Goal: Navigation & Orientation: Find specific page/section

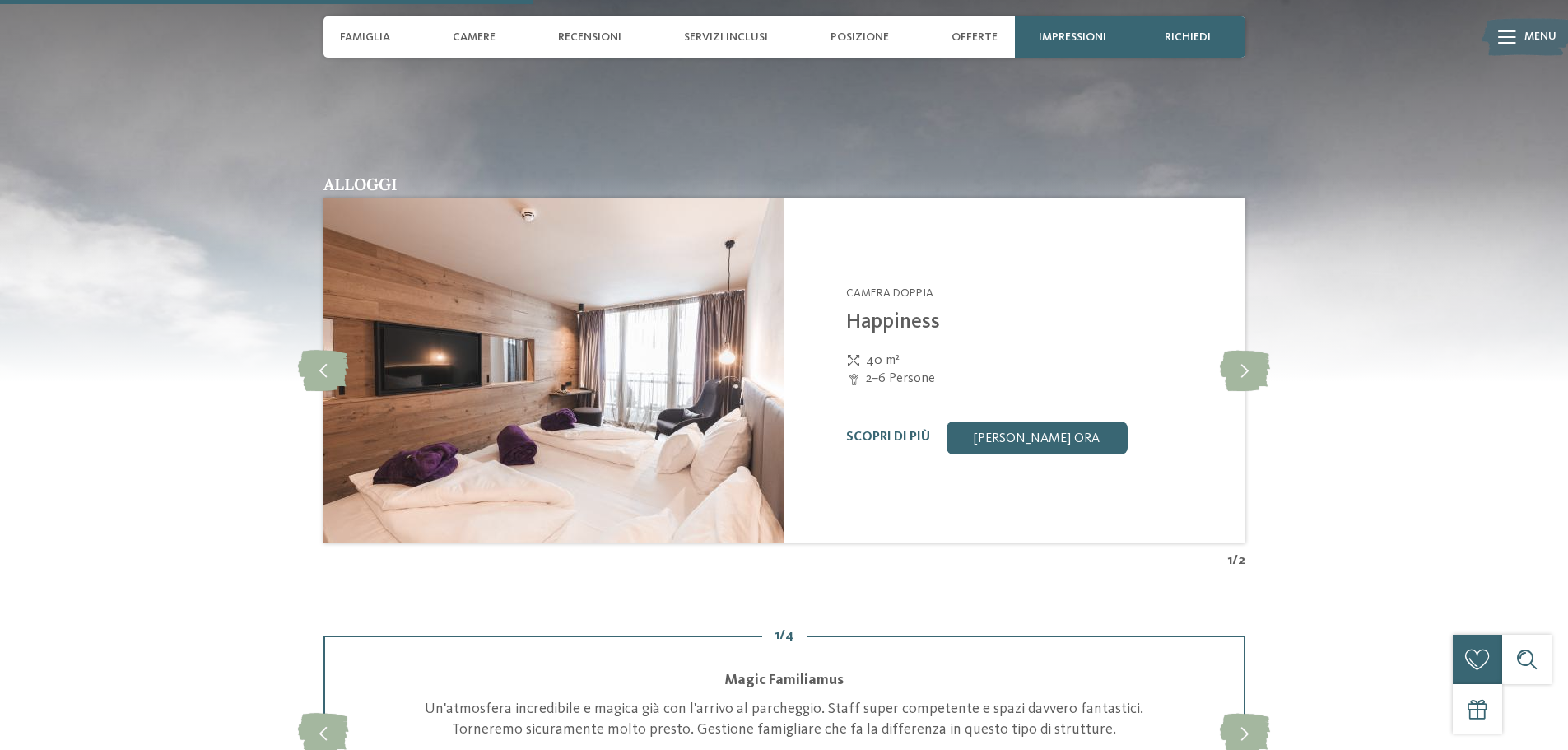
scroll to position [2057, 0]
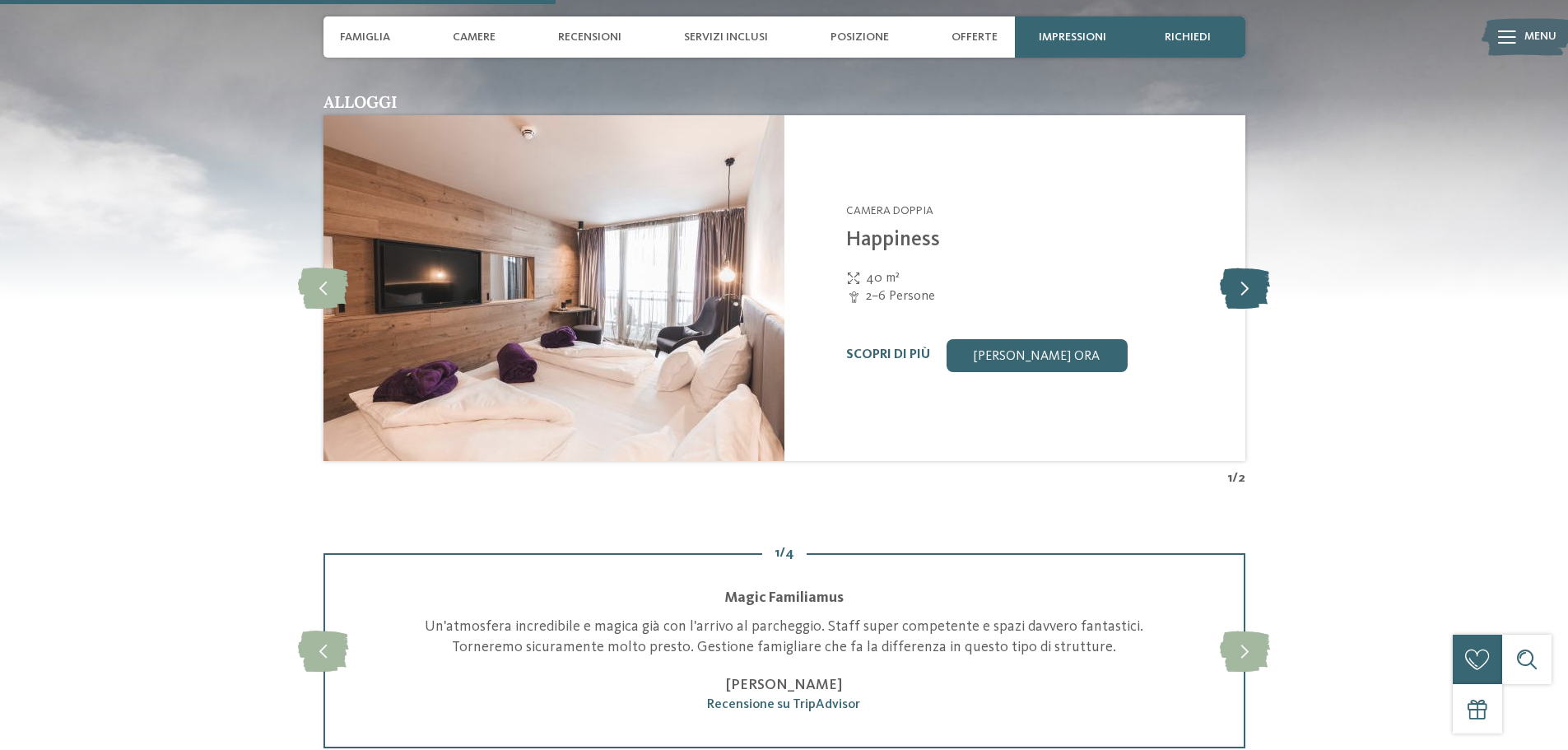
click at [1231, 291] on icon at bounding box center [1245, 288] width 51 height 41
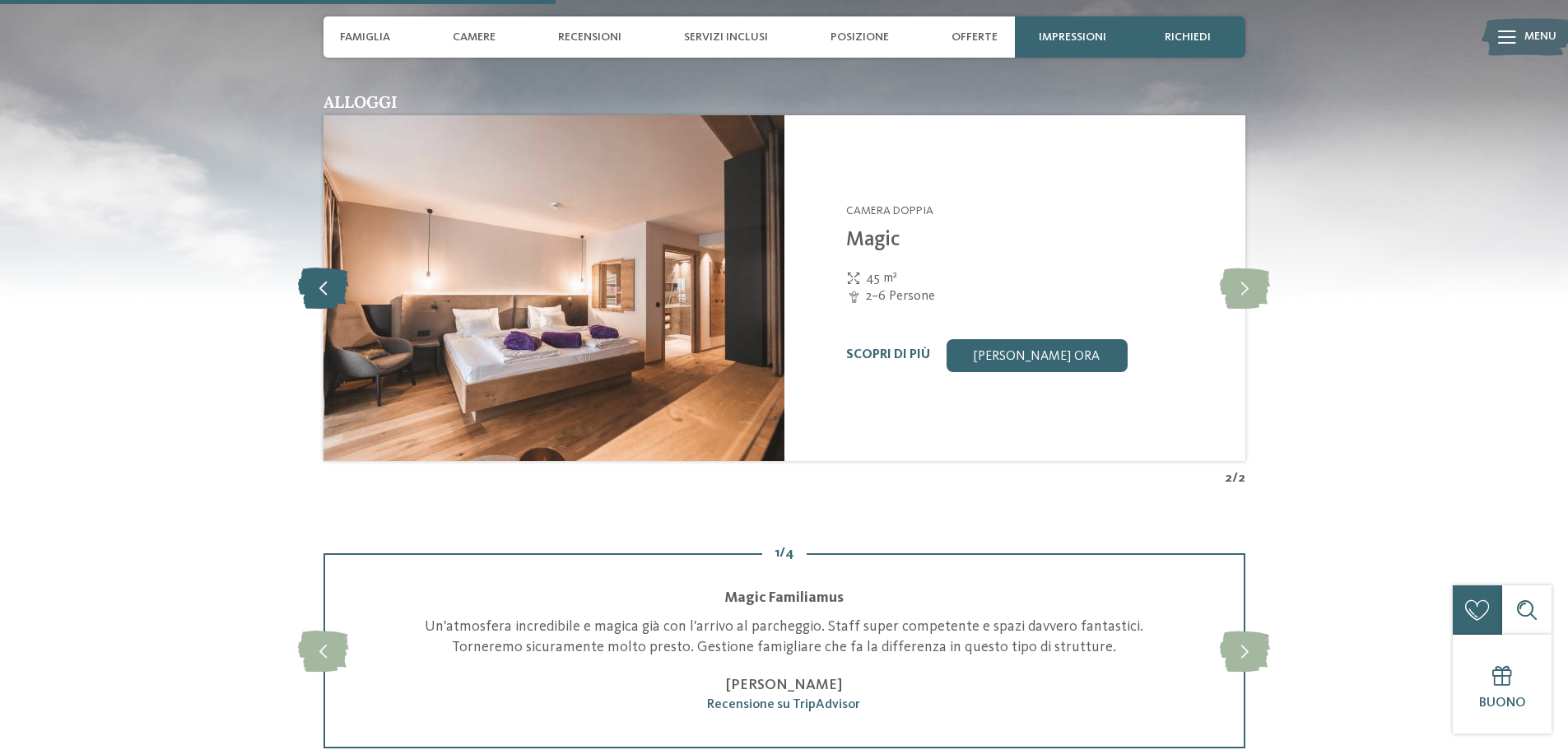
click at [316, 292] on icon at bounding box center [323, 288] width 51 height 41
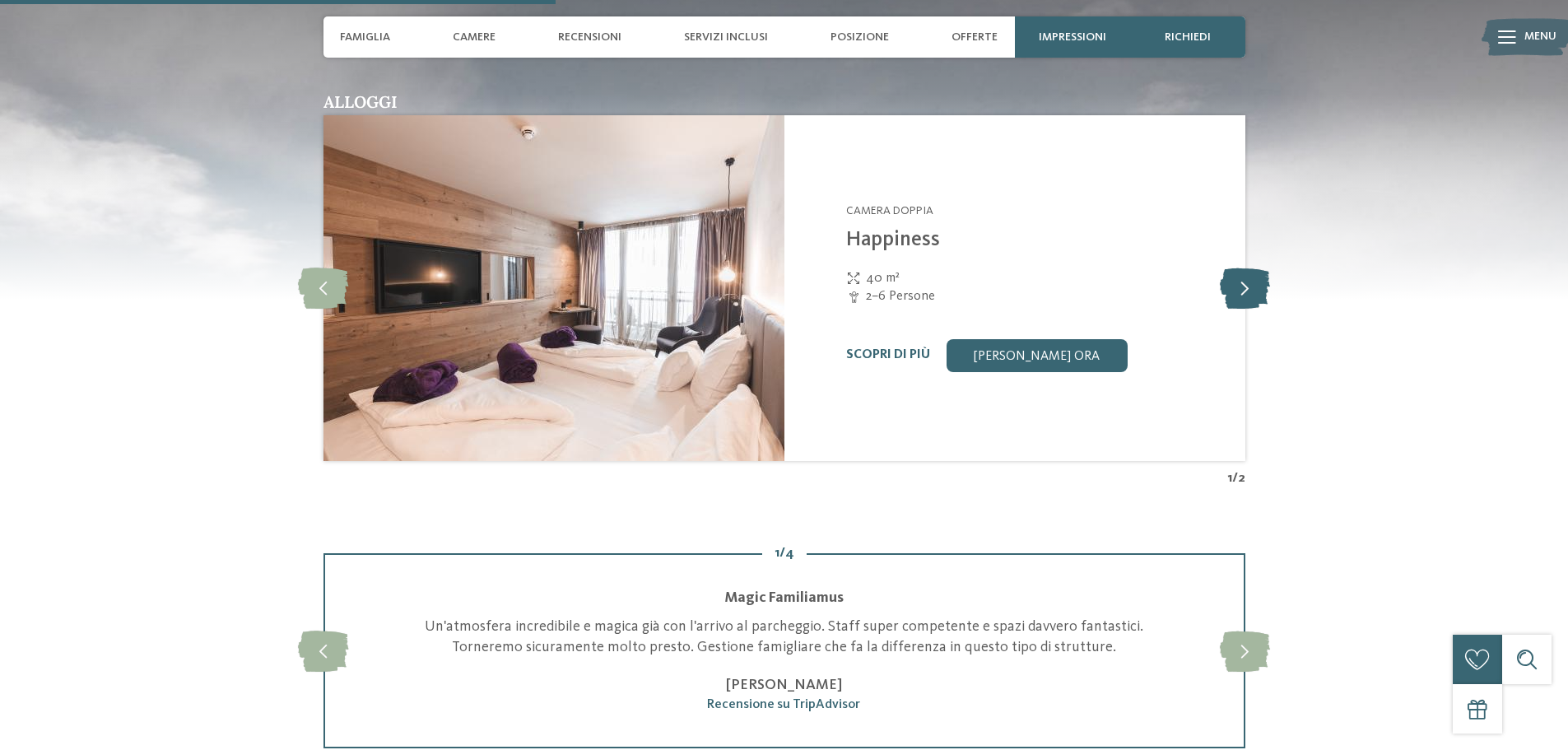
click at [1238, 294] on icon at bounding box center [1245, 288] width 51 height 41
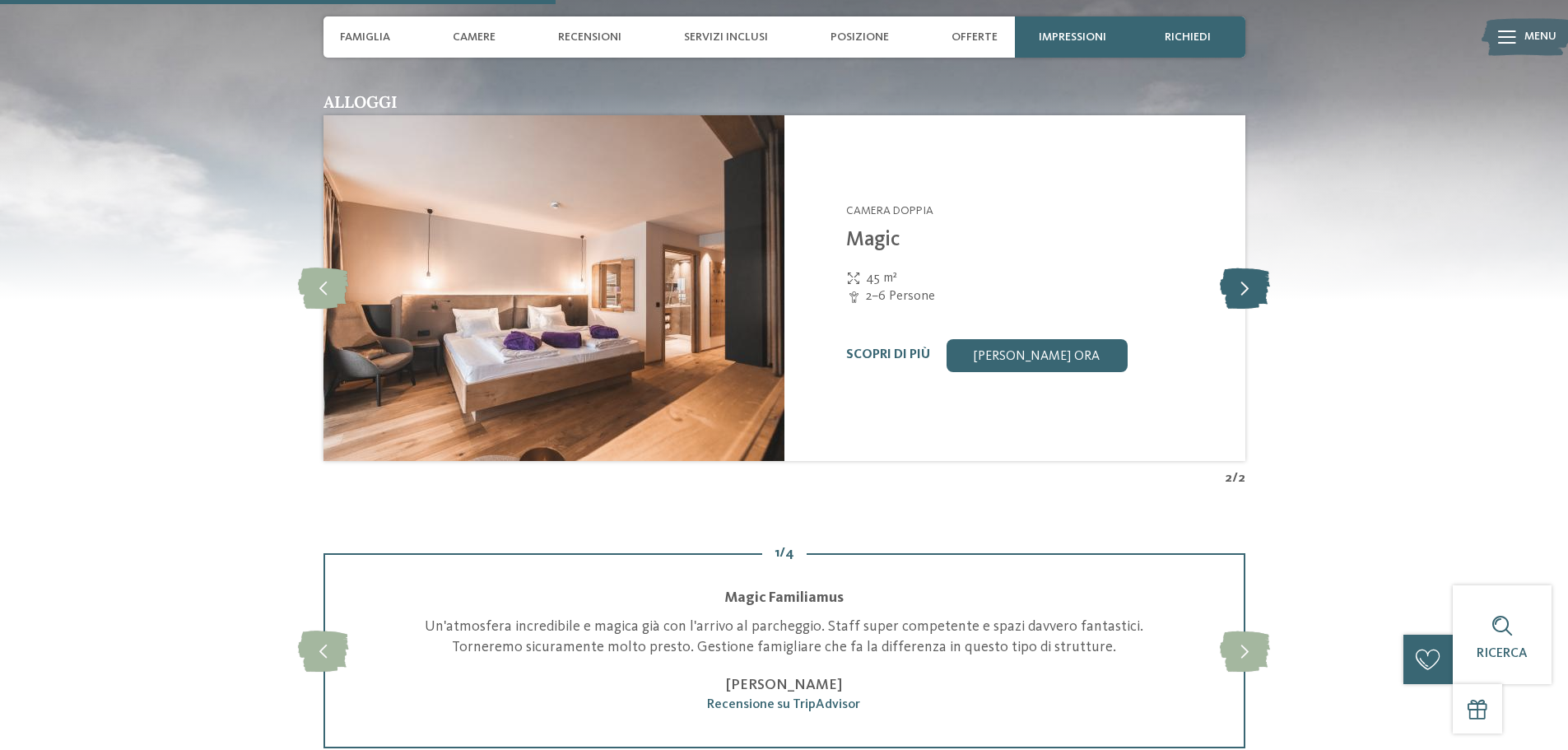
click at [1252, 280] on icon at bounding box center [1245, 288] width 51 height 41
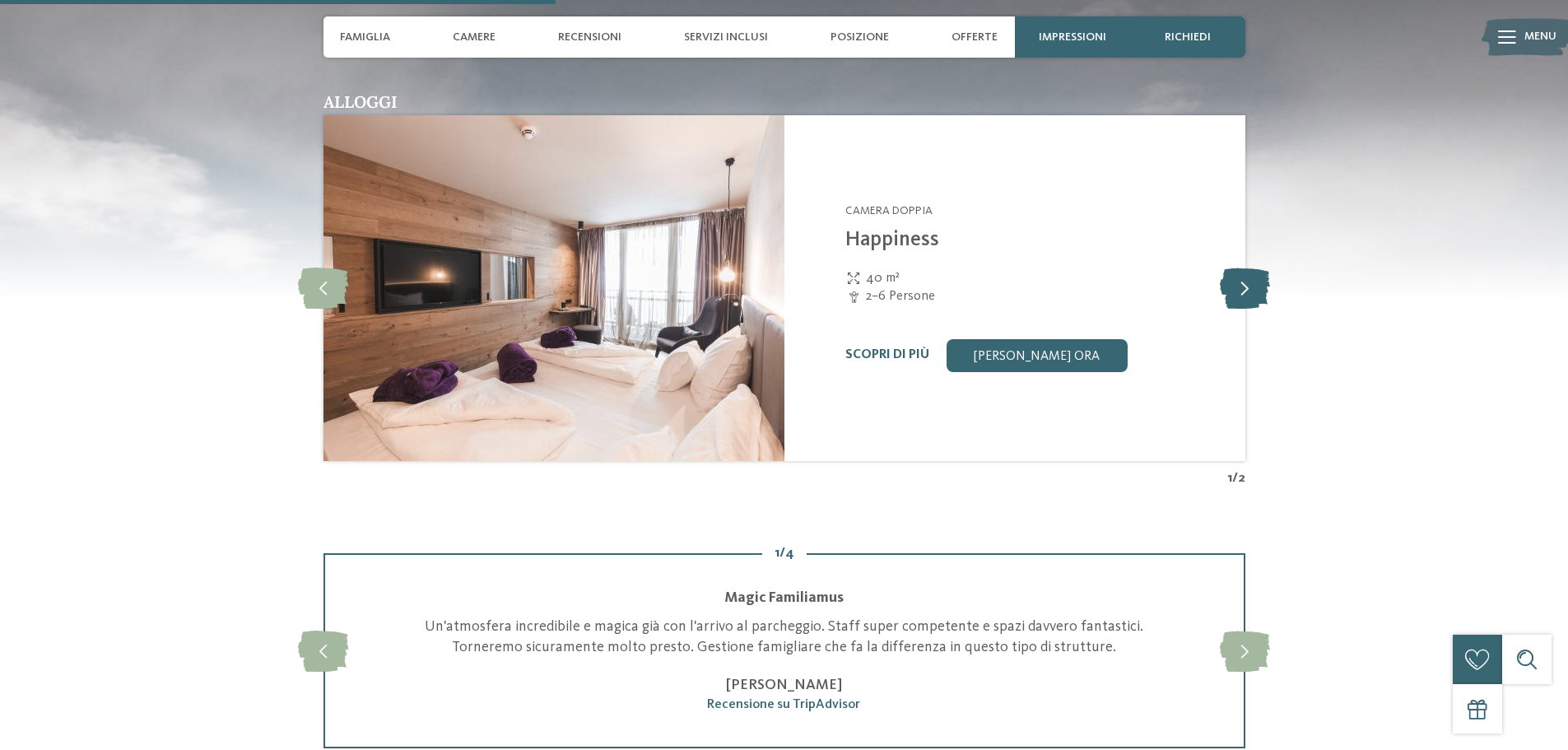
click at [1252, 280] on icon at bounding box center [1245, 288] width 51 height 41
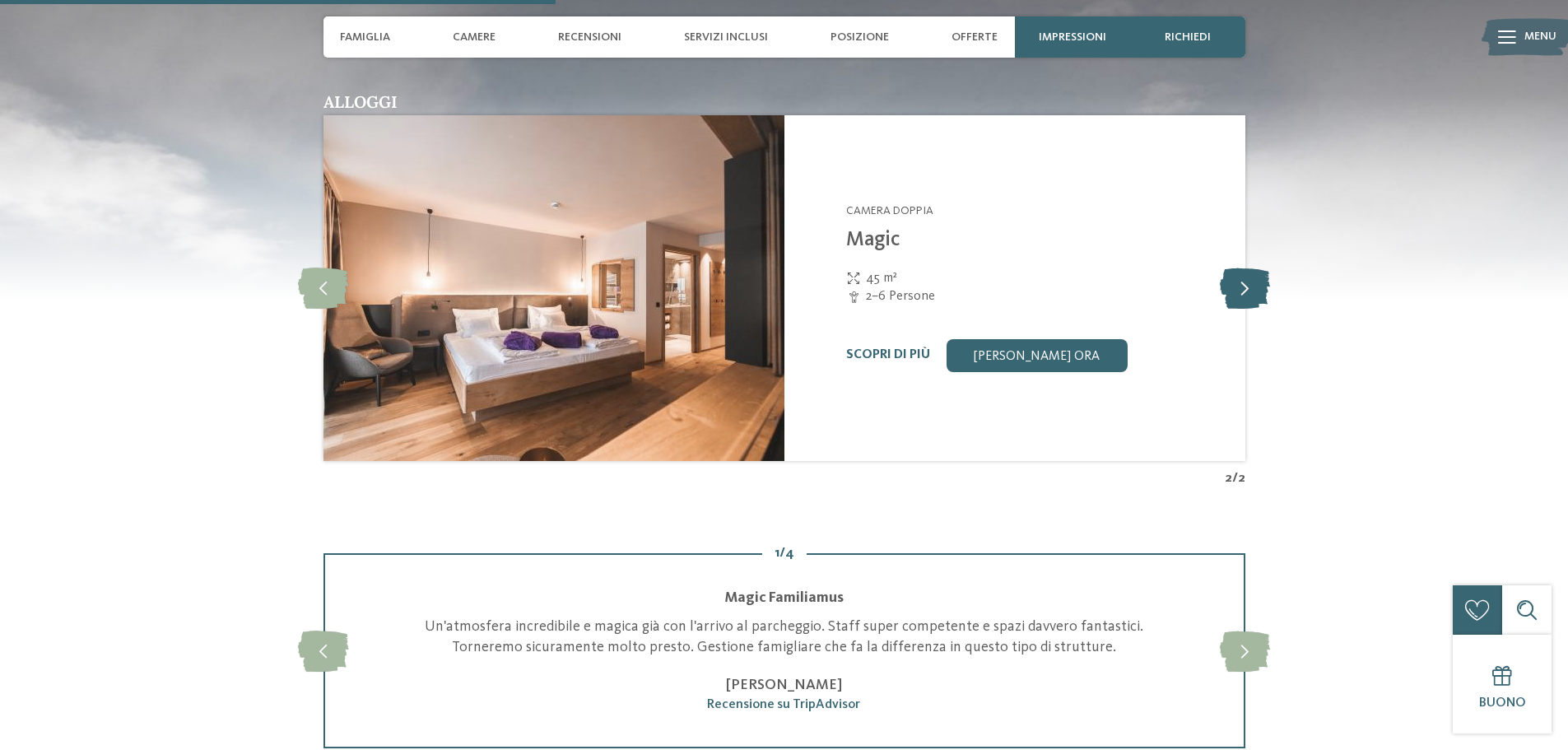
click at [1247, 296] on icon at bounding box center [1245, 288] width 51 height 41
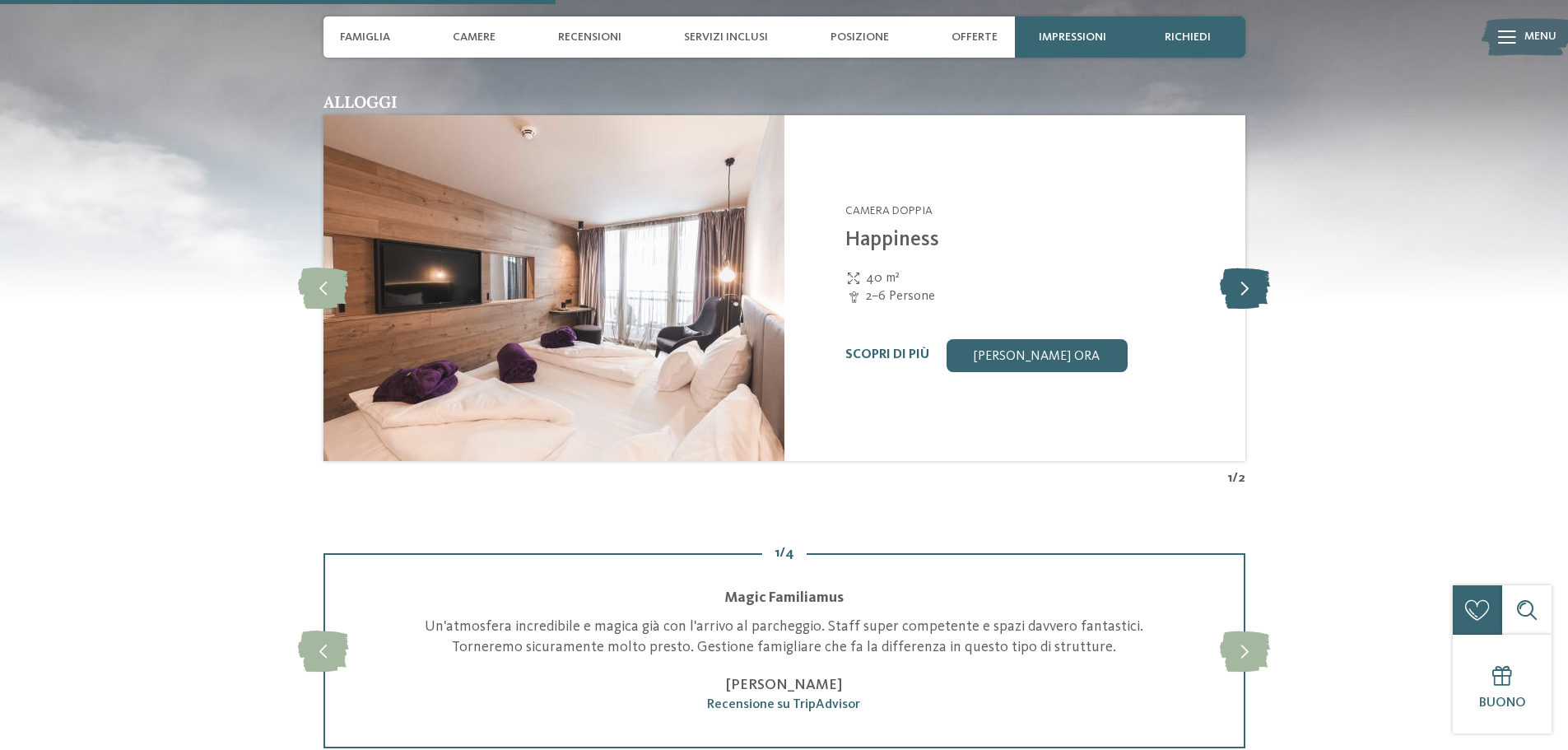
click at [1247, 296] on icon at bounding box center [1245, 288] width 51 height 41
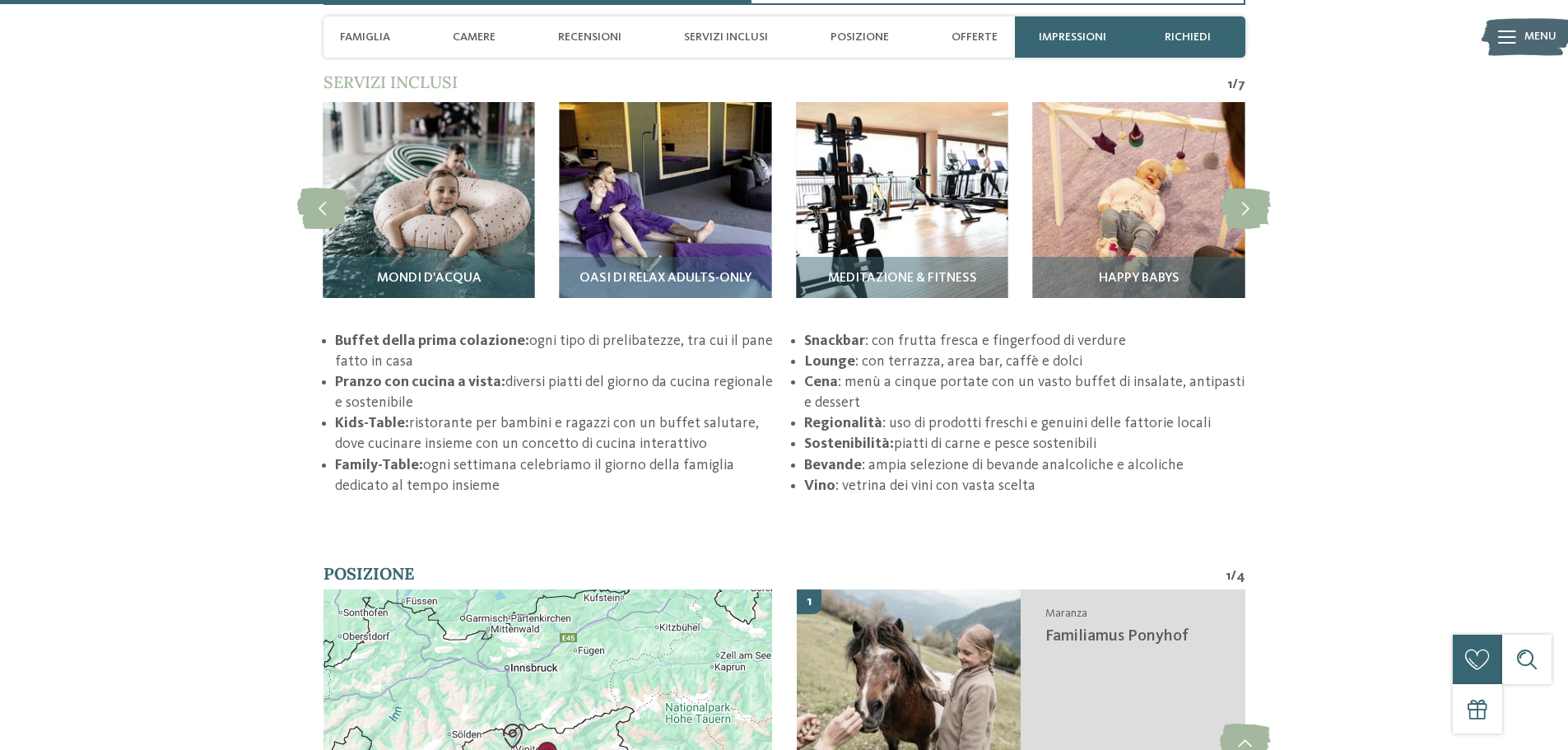
scroll to position [2553, 0]
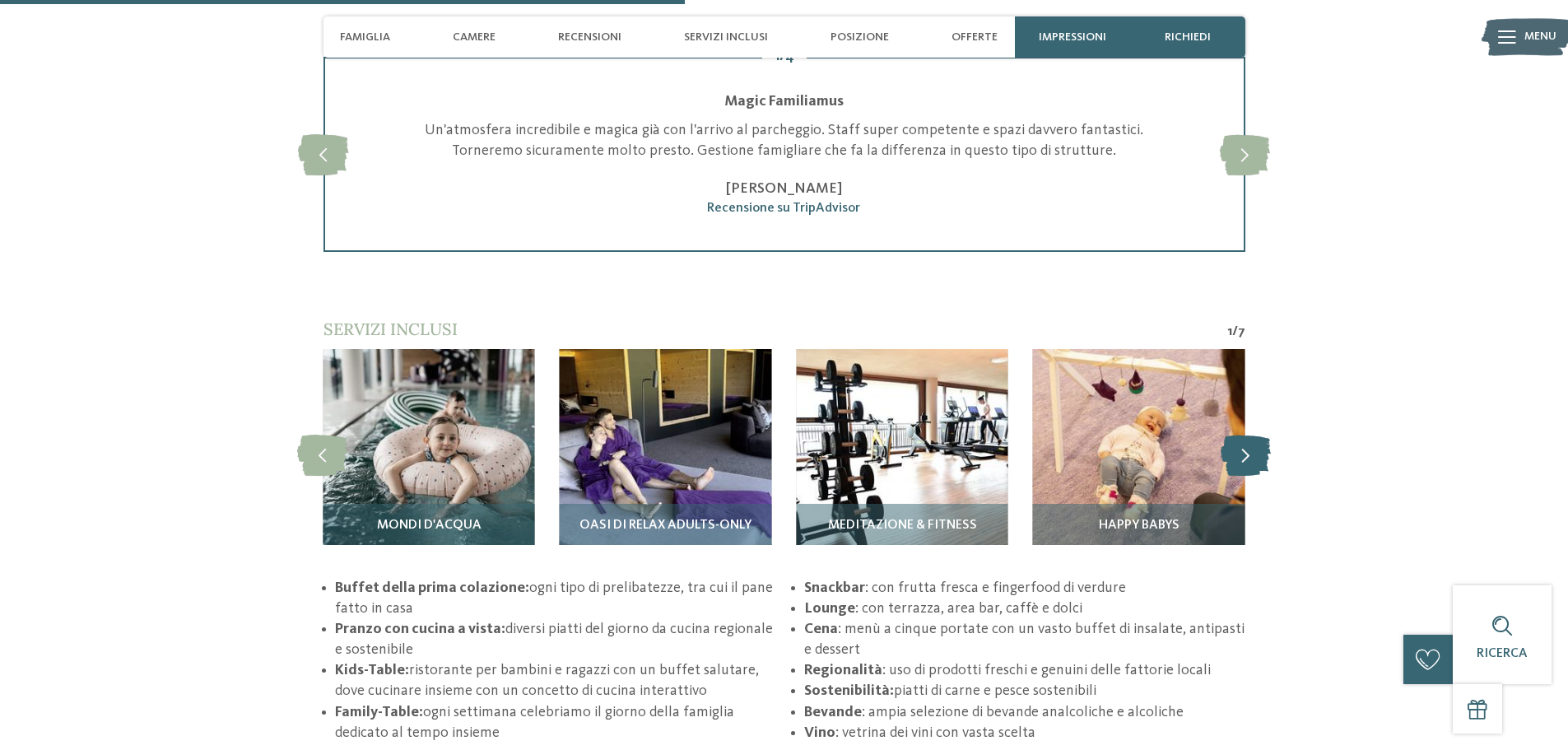
click at [1237, 456] on icon at bounding box center [1246, 455] width 51 height 41
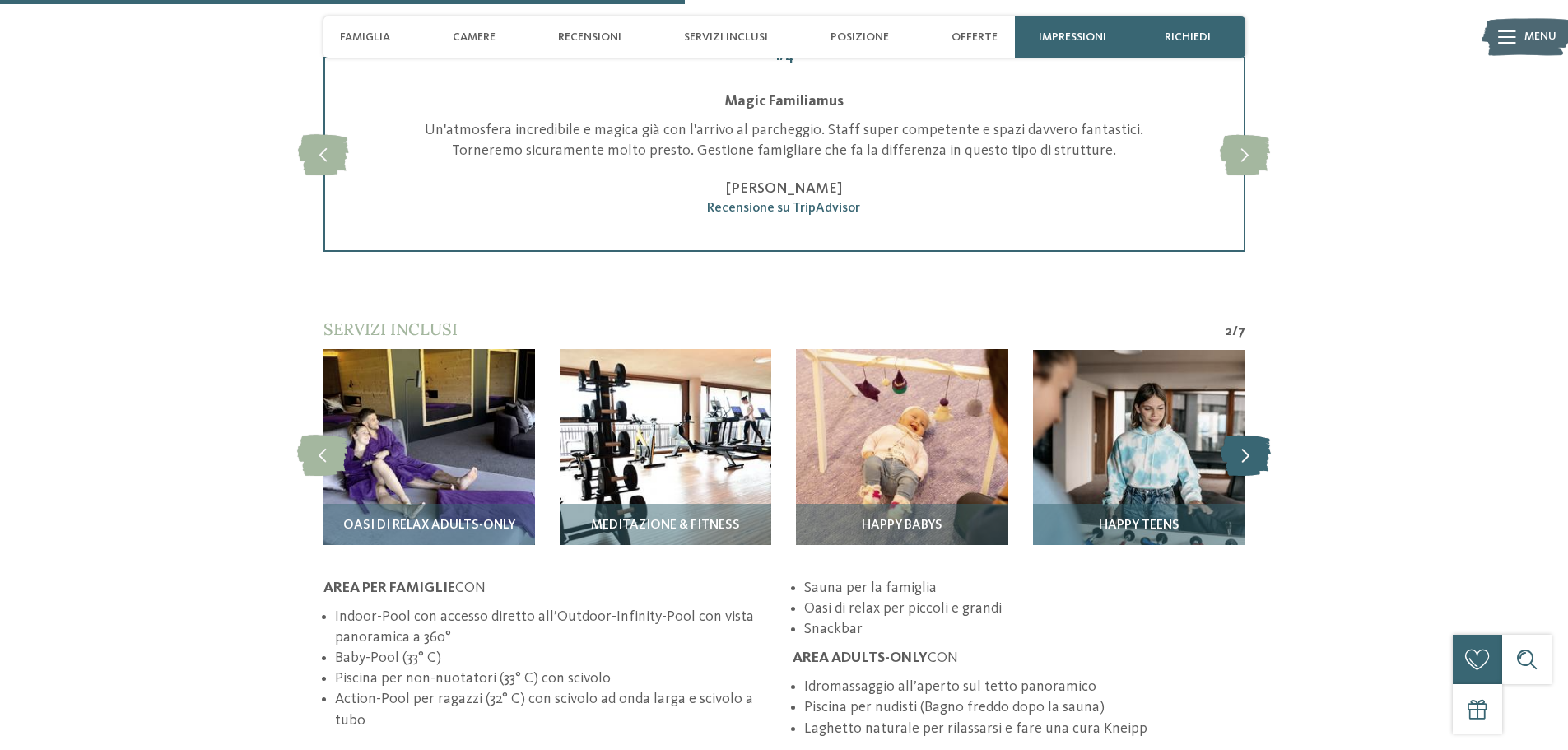
click at [1237, 456] on icon at bounding box center [1246, 455] width 51 height 41
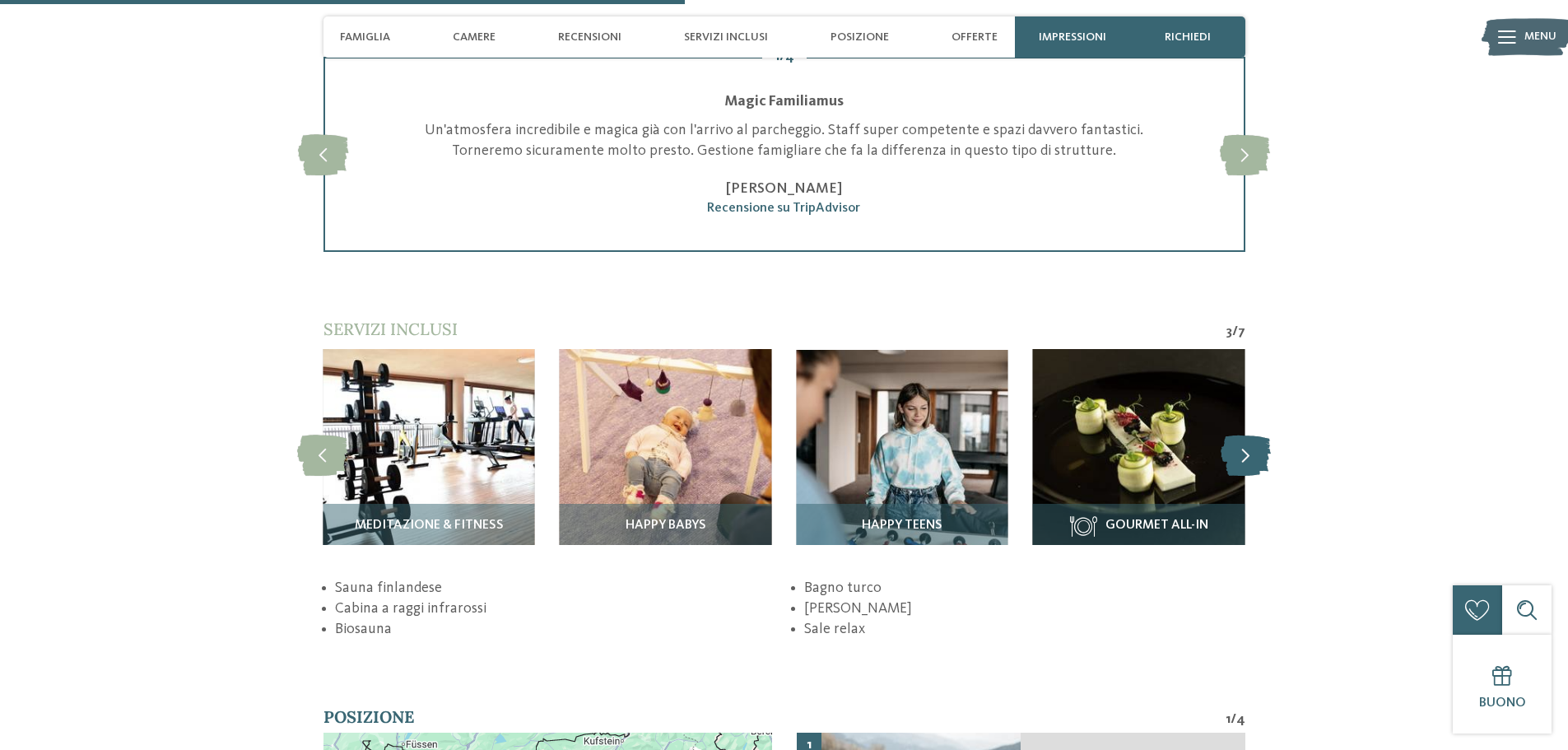
click at [1237, 456] on icon at bounding box center [1246, 455] width 51 height 41
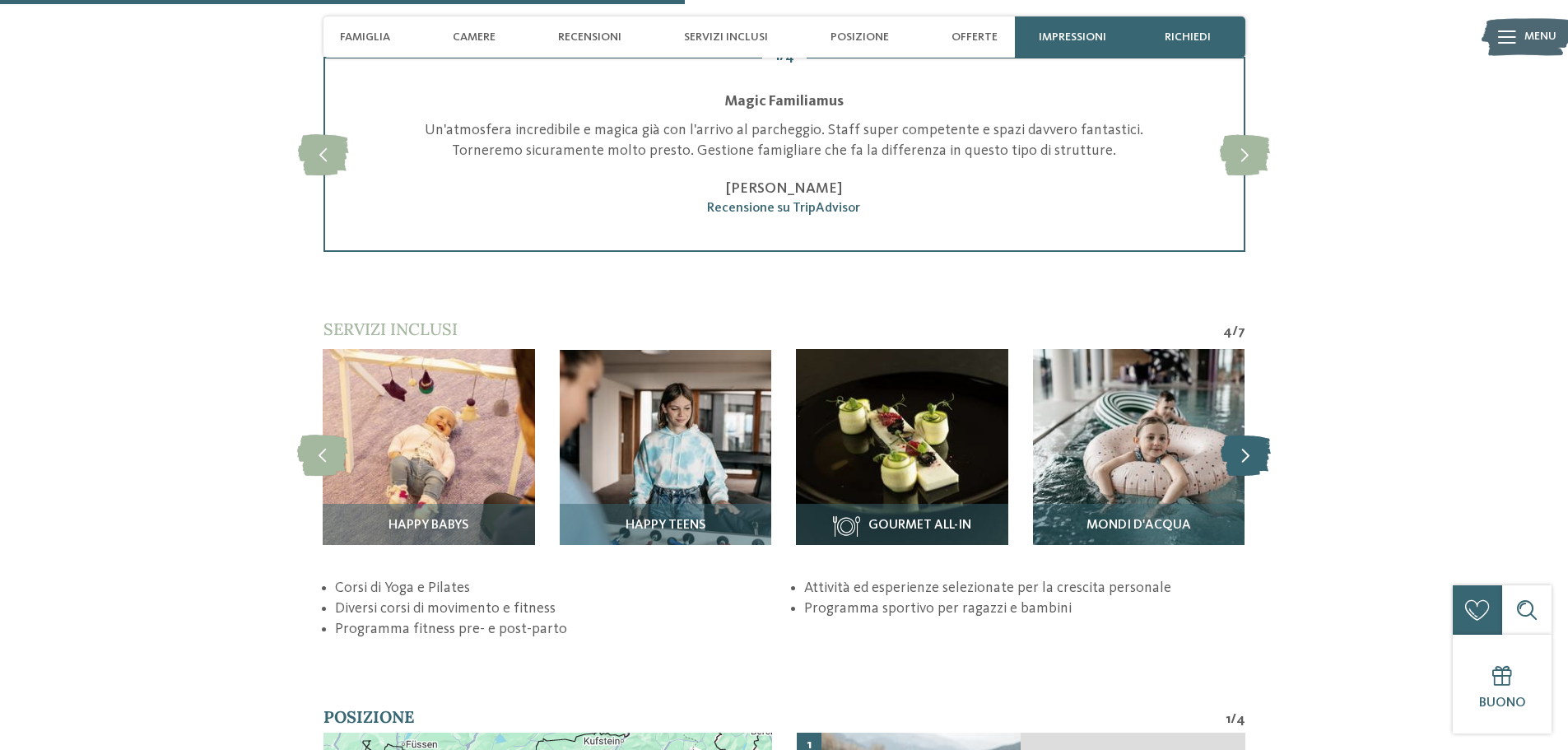
click at [1237, 456] on icon at bounding box center [1246, 455] width 51 height 41
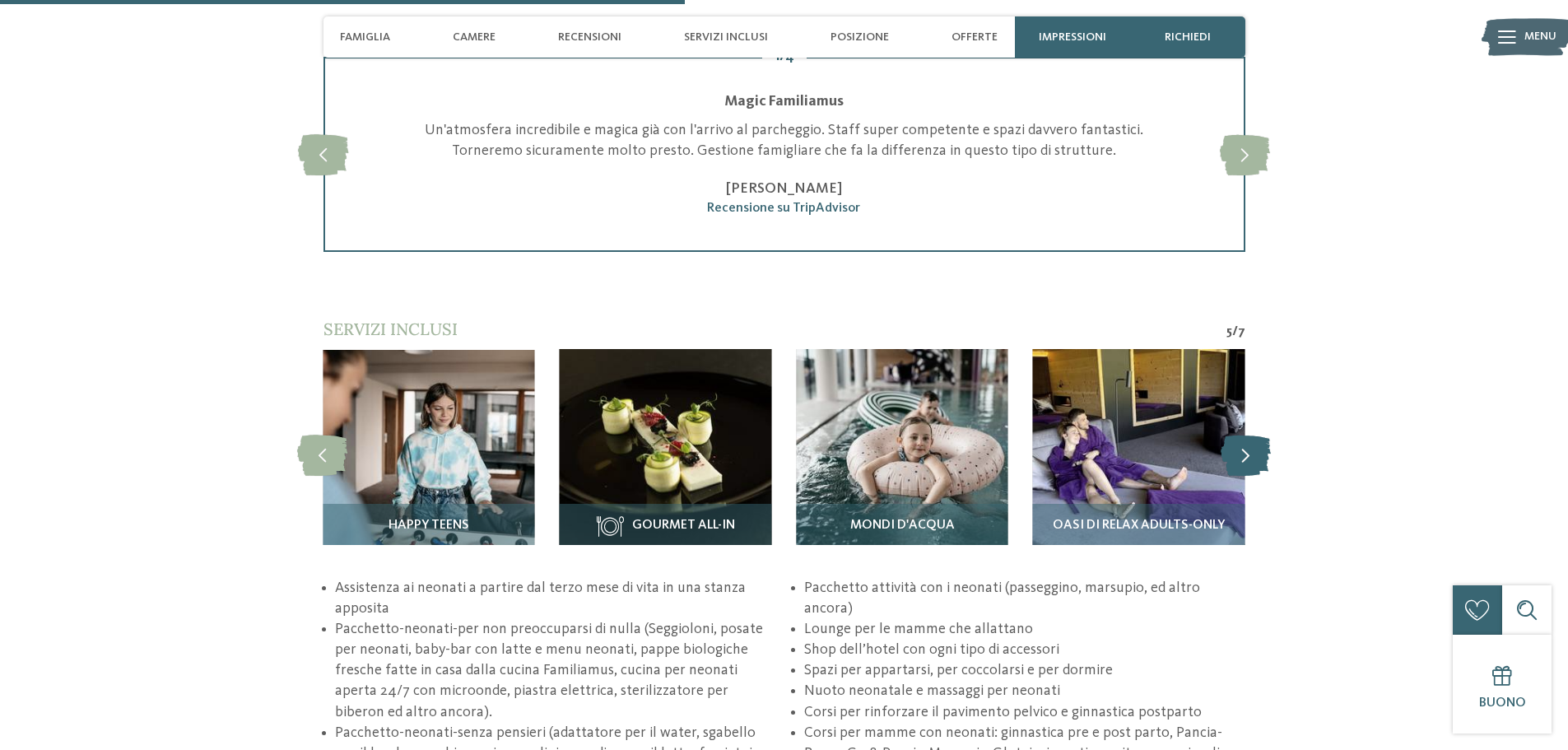
click at [1237, 456] on icon at bounding box center [1246, 455] width 51 height 41
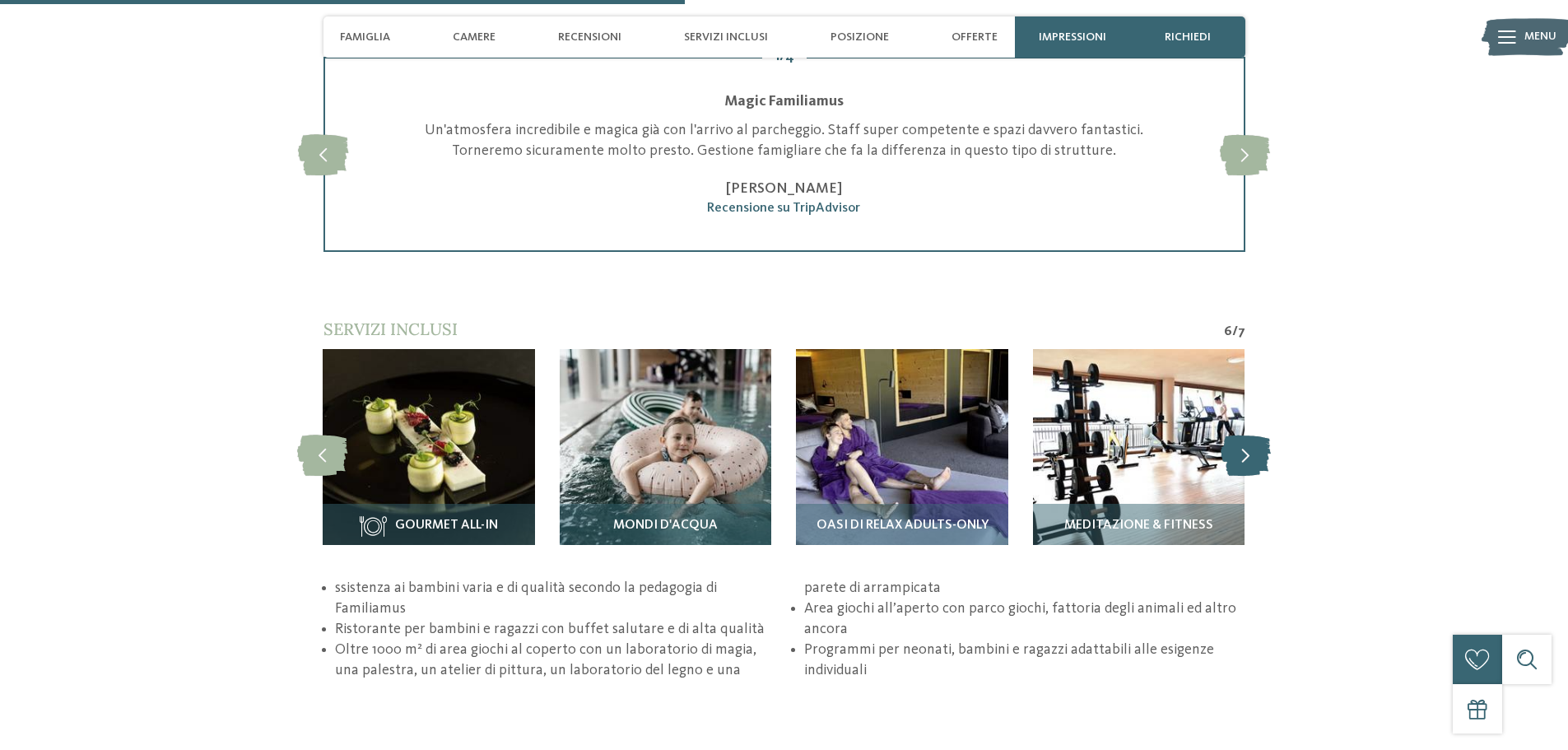
click at [1237, 456] on icon at bounding box center [1246, 455] width 51 height 41
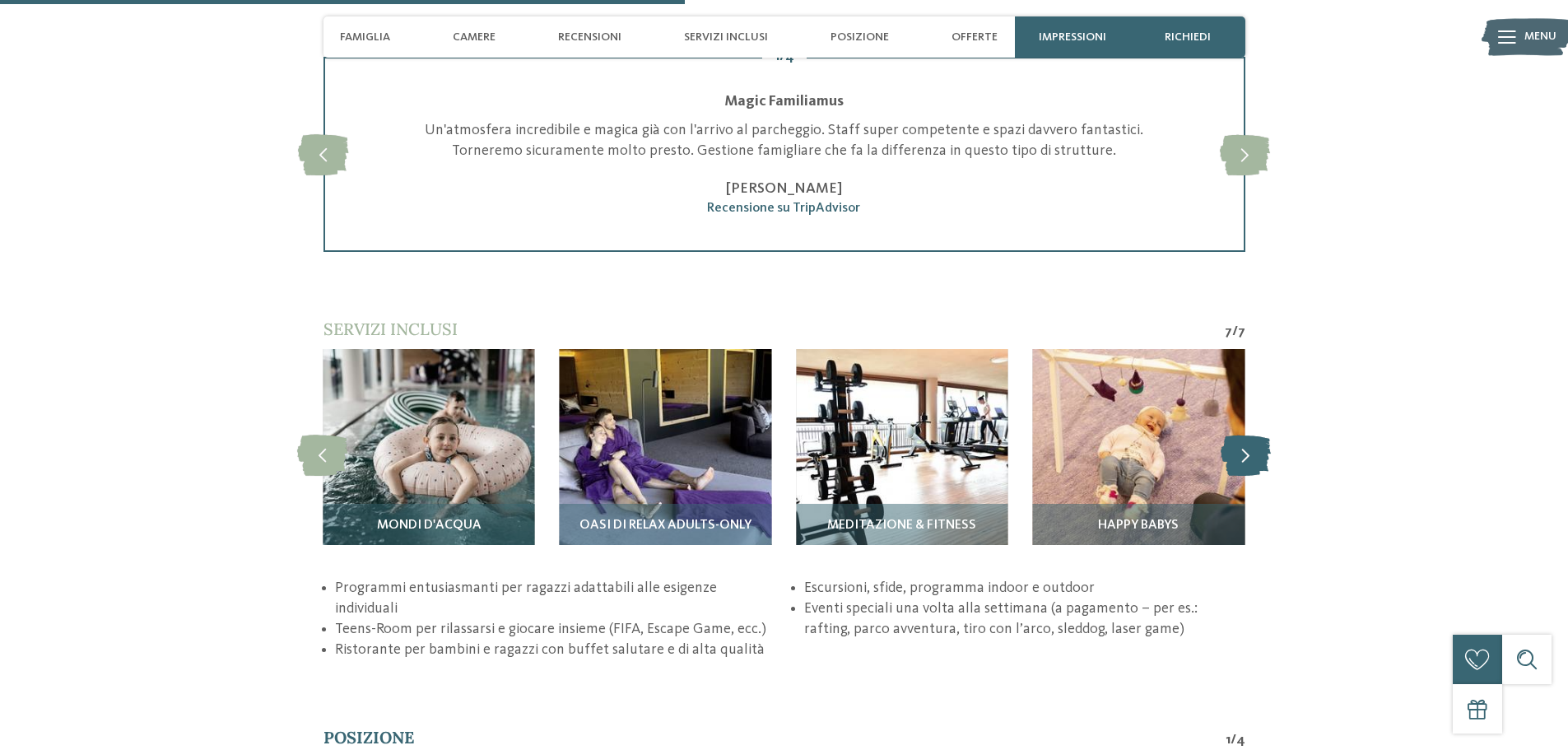
click at [1237, 456] on icon at bounding box center [1246, 455] width 51 height 41
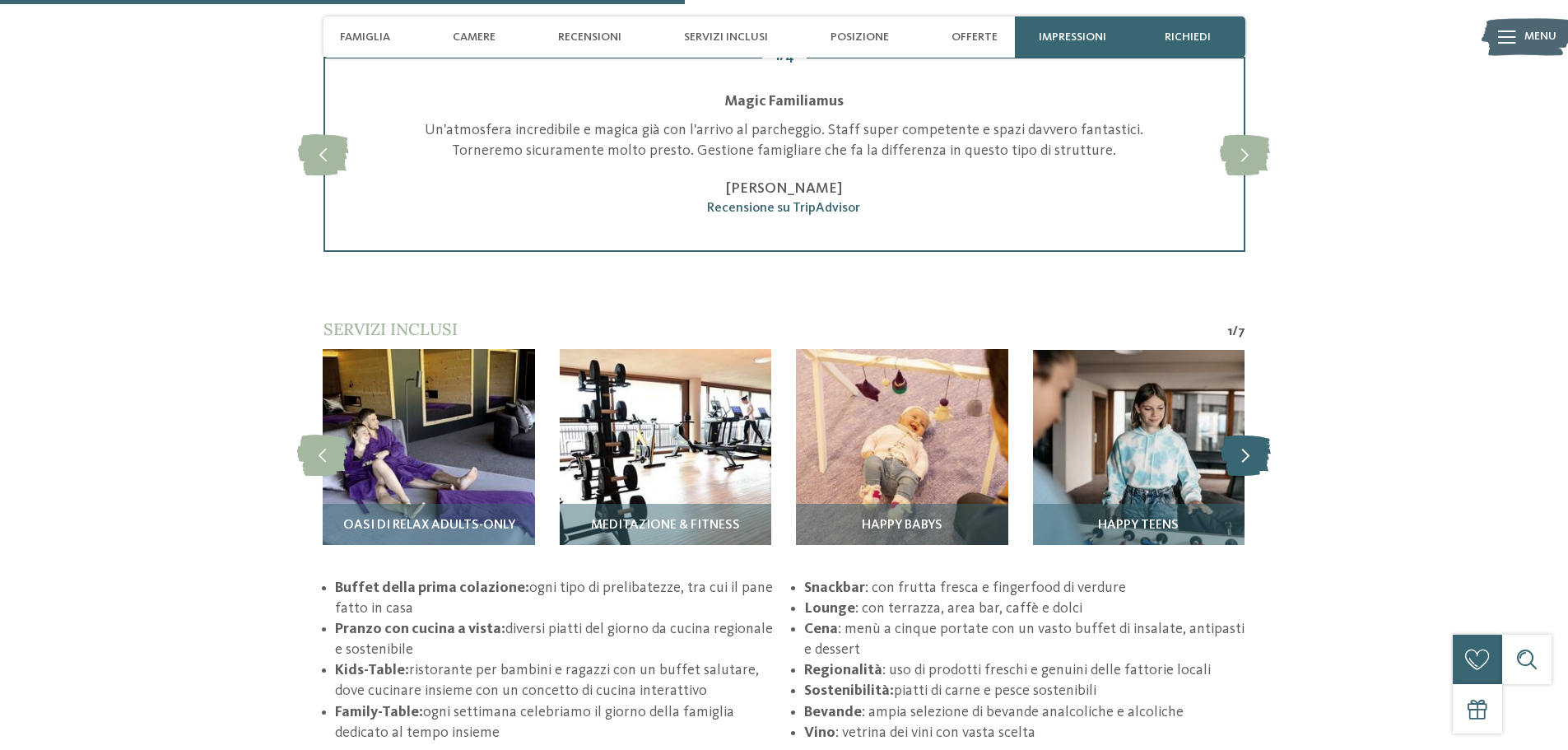
click at [1237, 456] on icon at bounding box center [1246, 455] width 51 height 41
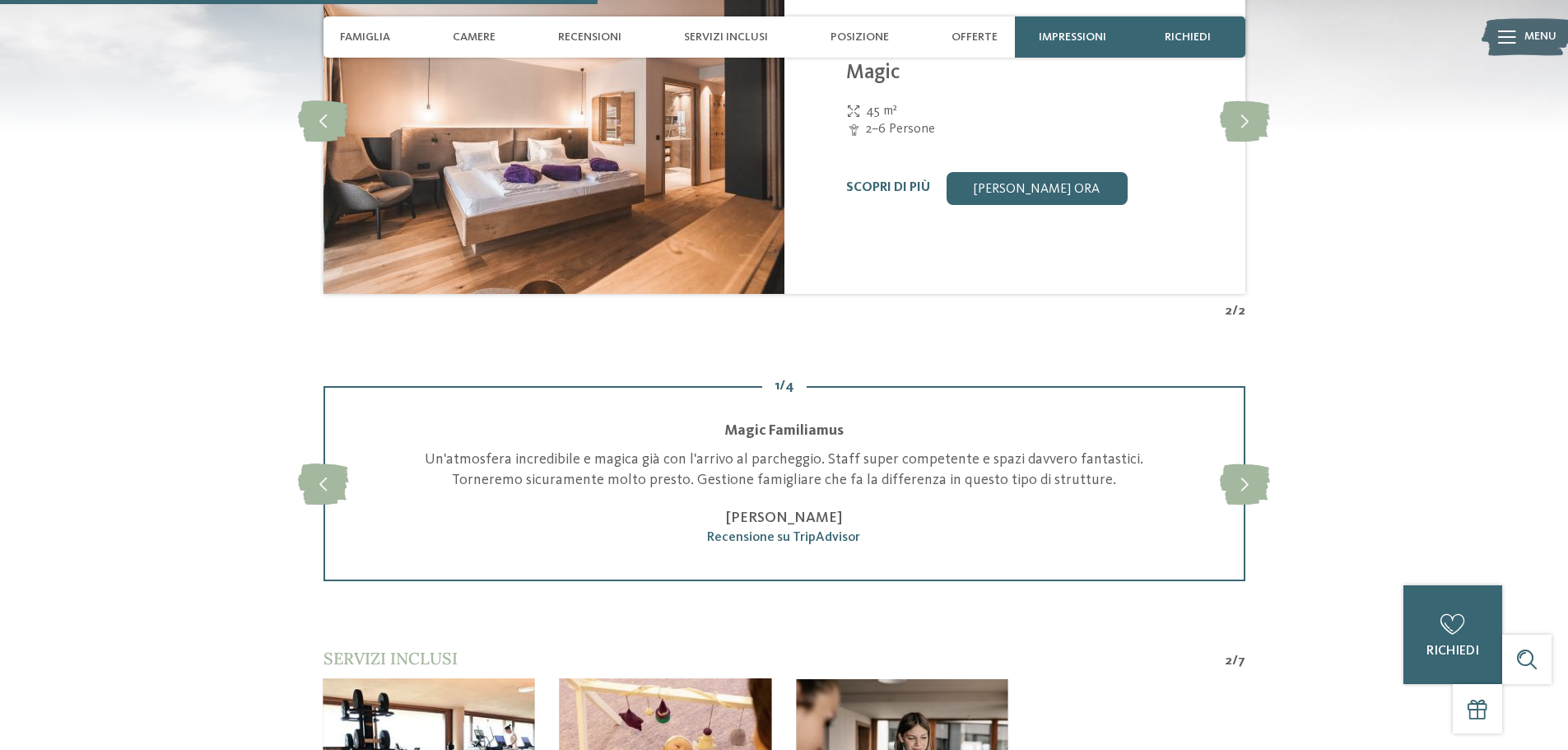
scroll to position [1977, 0]
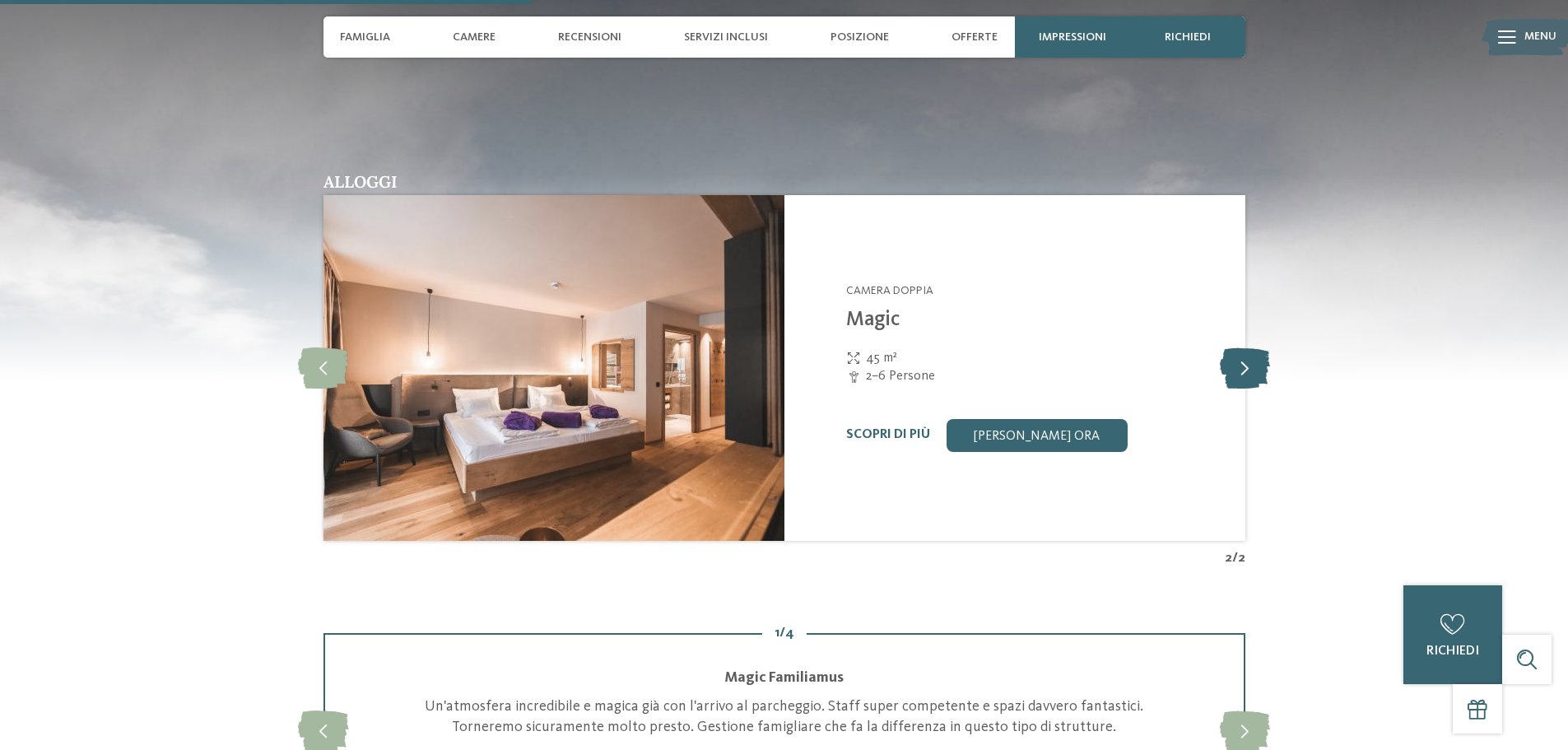
click at [1235, 372] on icon at bounding box center [1245, 367] width 51 height 41
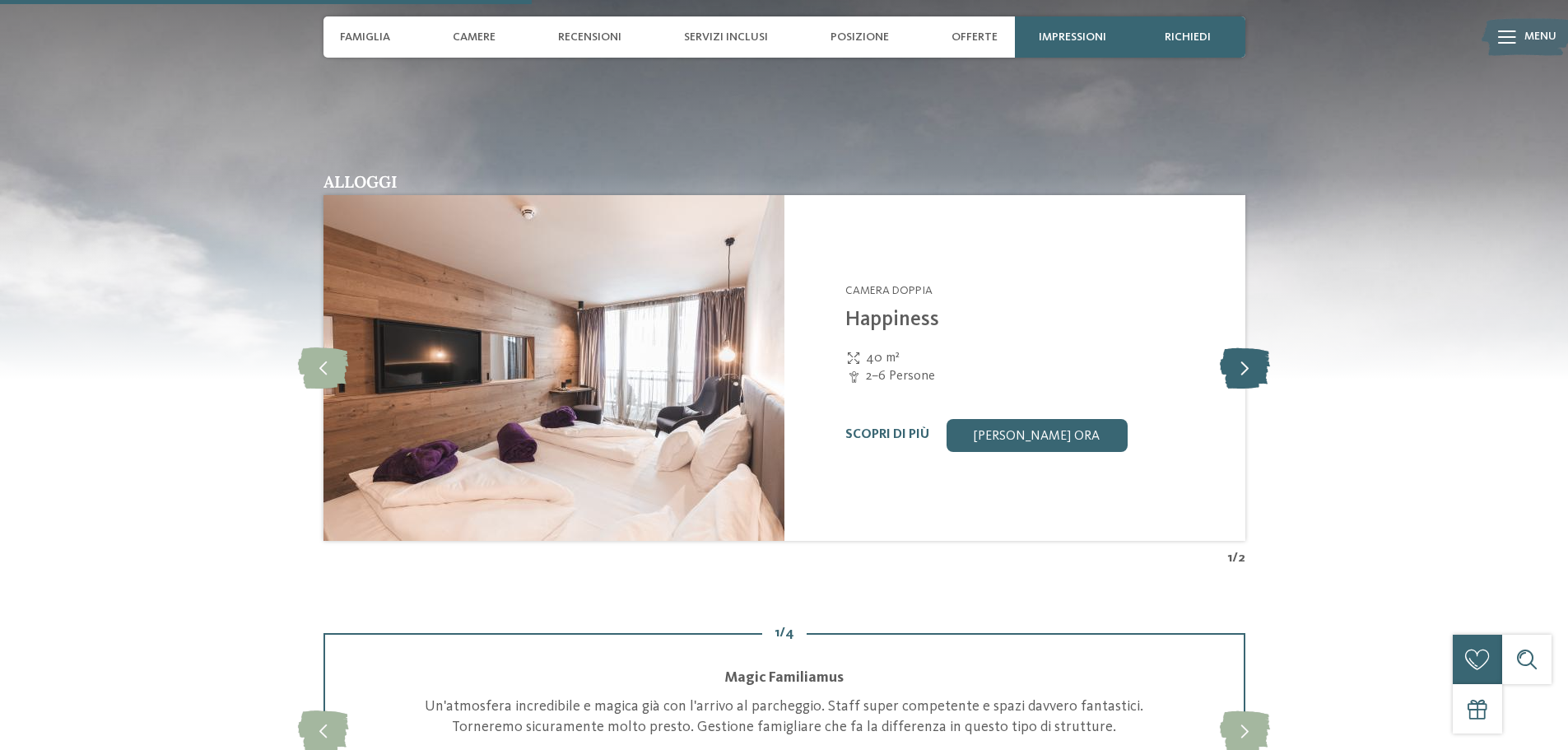
click at [1243, 365] on icon at bounding box center [1245, 367] width 51 height 41
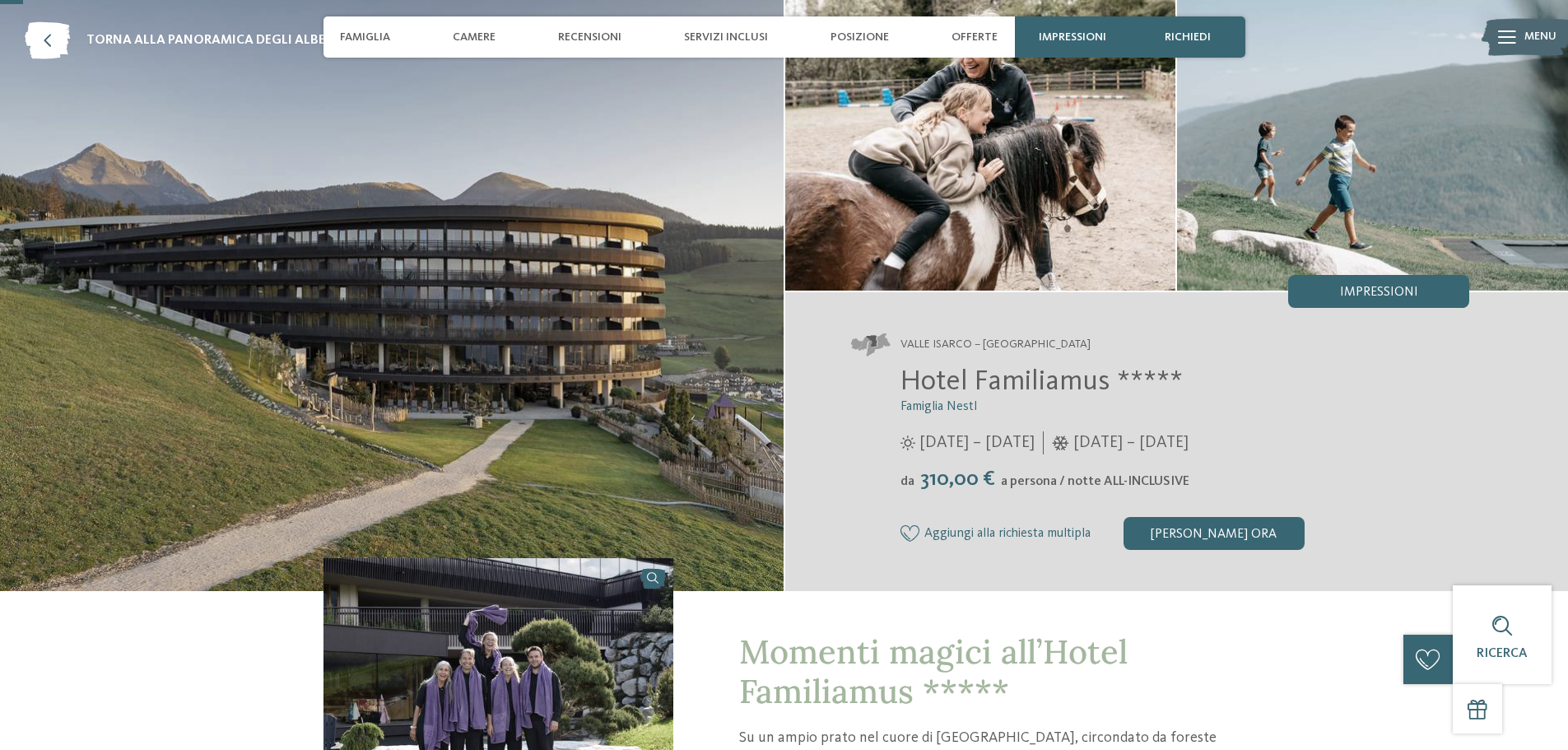
scroll to position [3, 0]
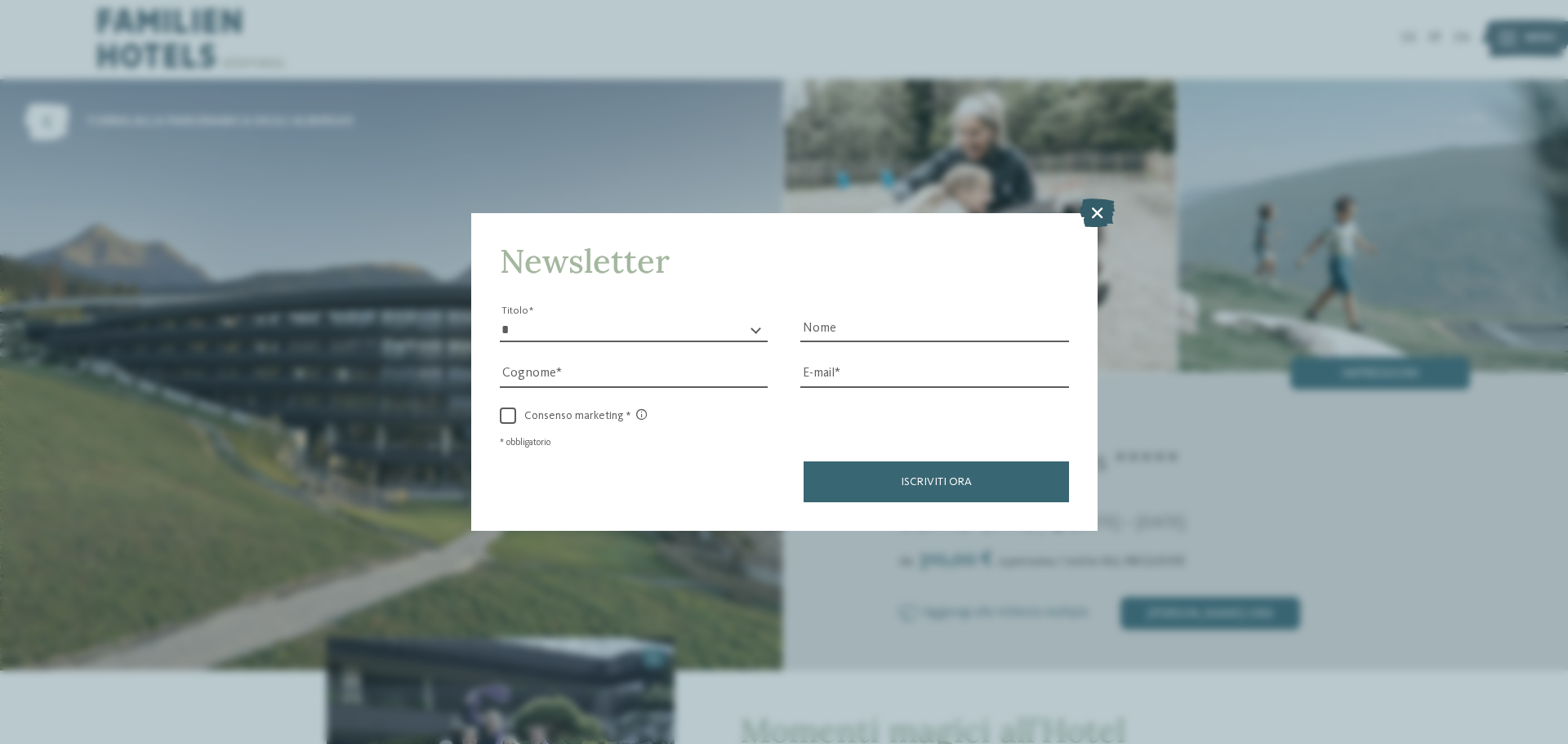
click at [1106, 206] on icon at bounding box center [1097, 213] width 35 height 28
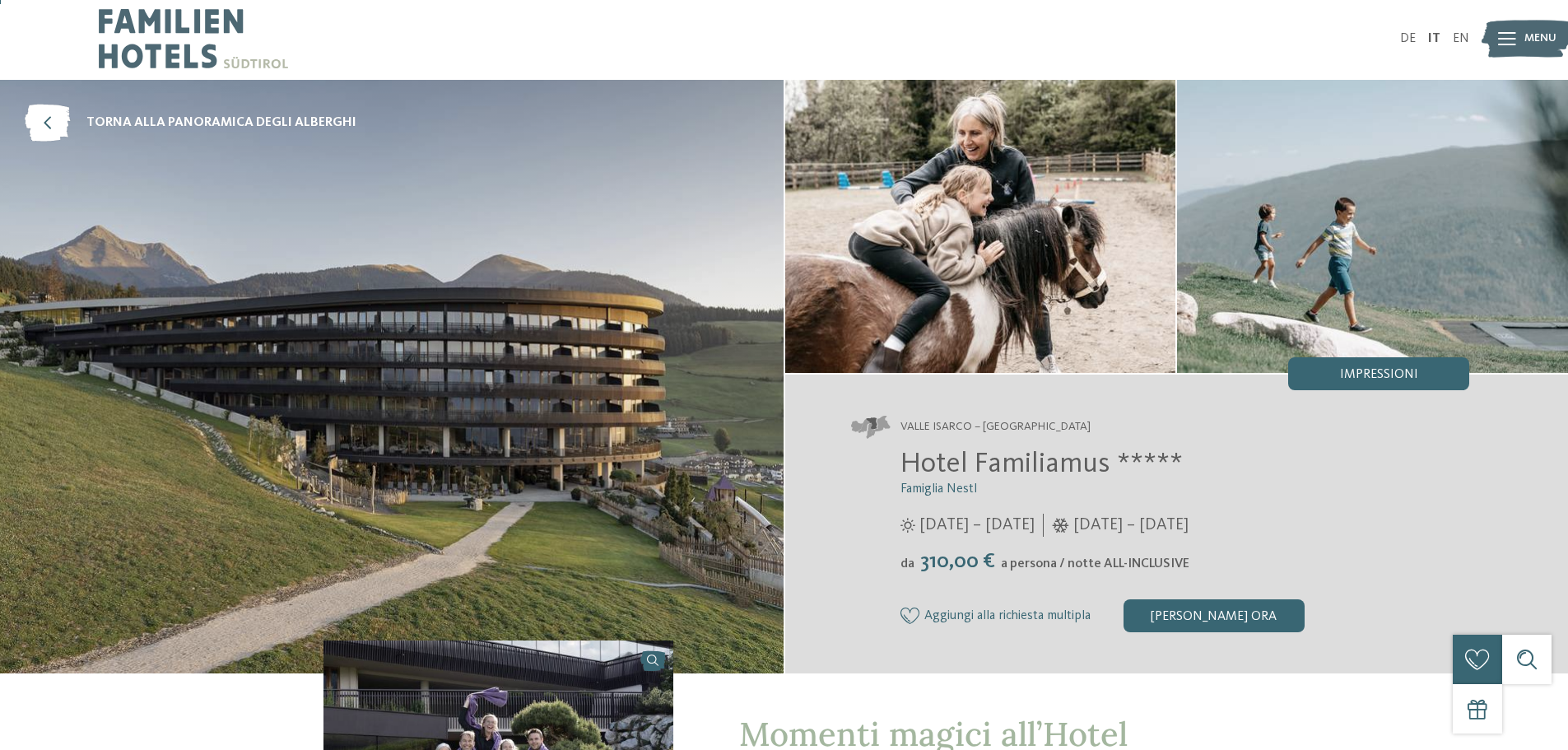
click at [603, 399] on img at bounding box center [392, 376] width 784 height 594
click at [1008, 258] on img at bounding box center [981, 226] width 391 height 293
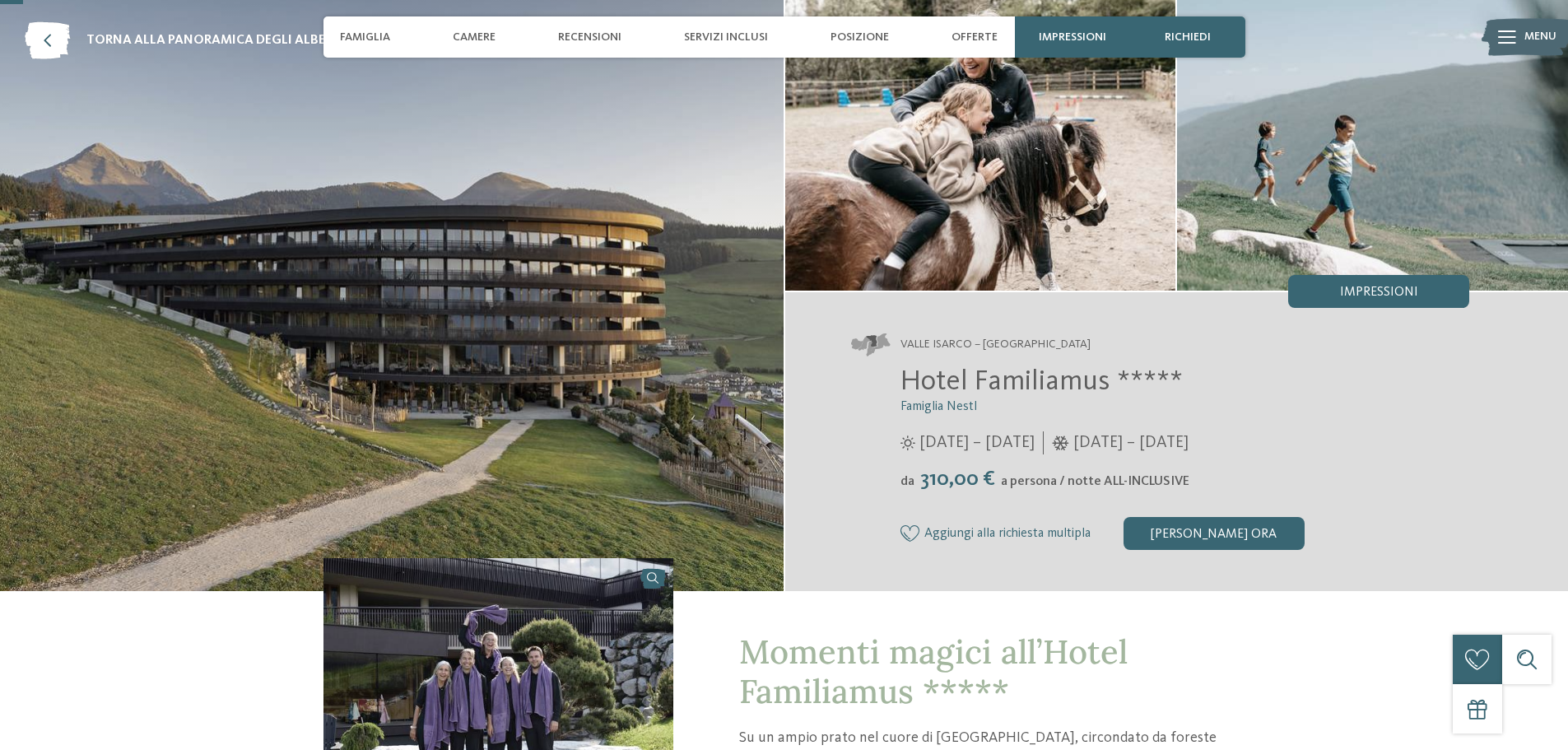
scroll to position [0, 0]
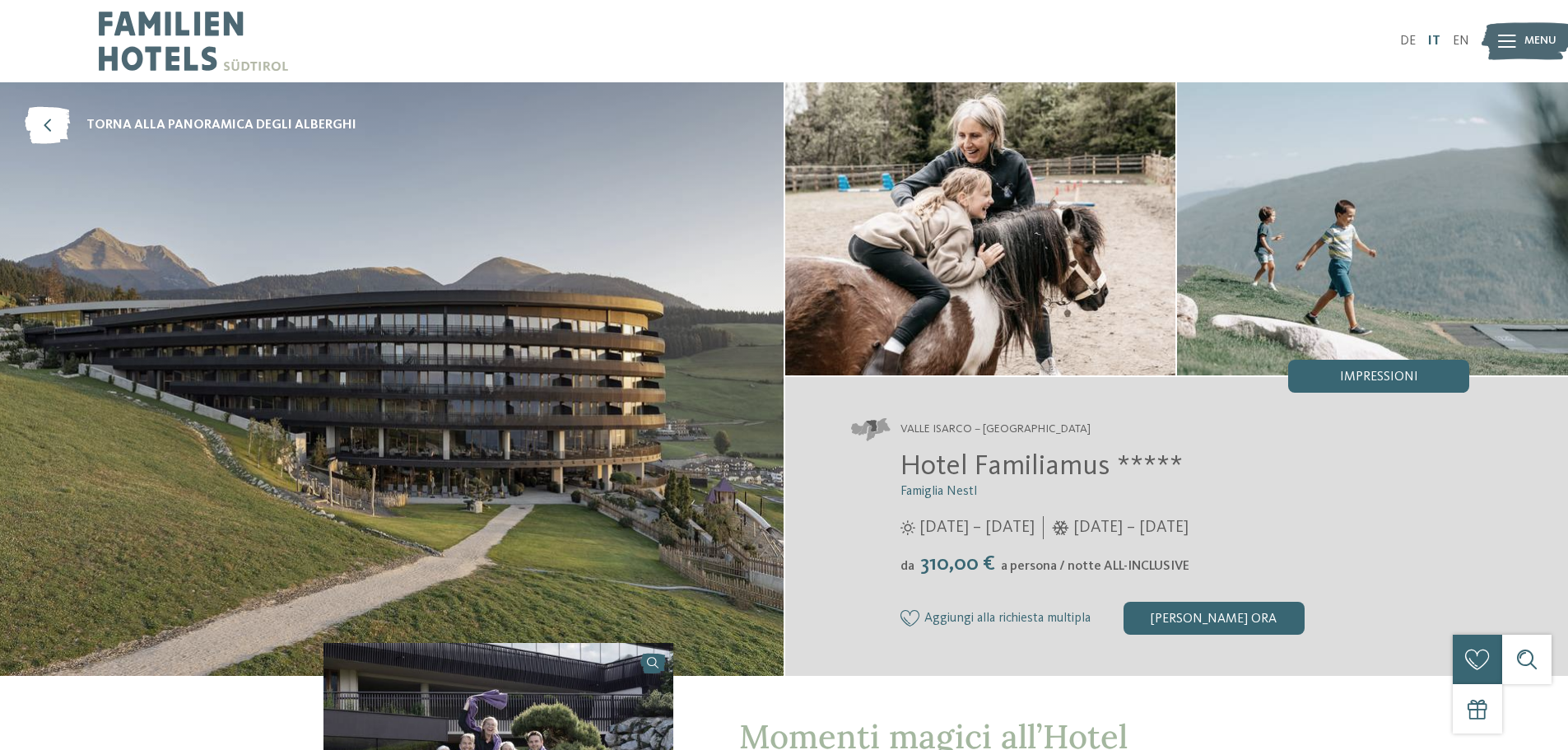
click at [1434, 36] on link "IT" at bounding box center [1434, 41] width 12 height 13
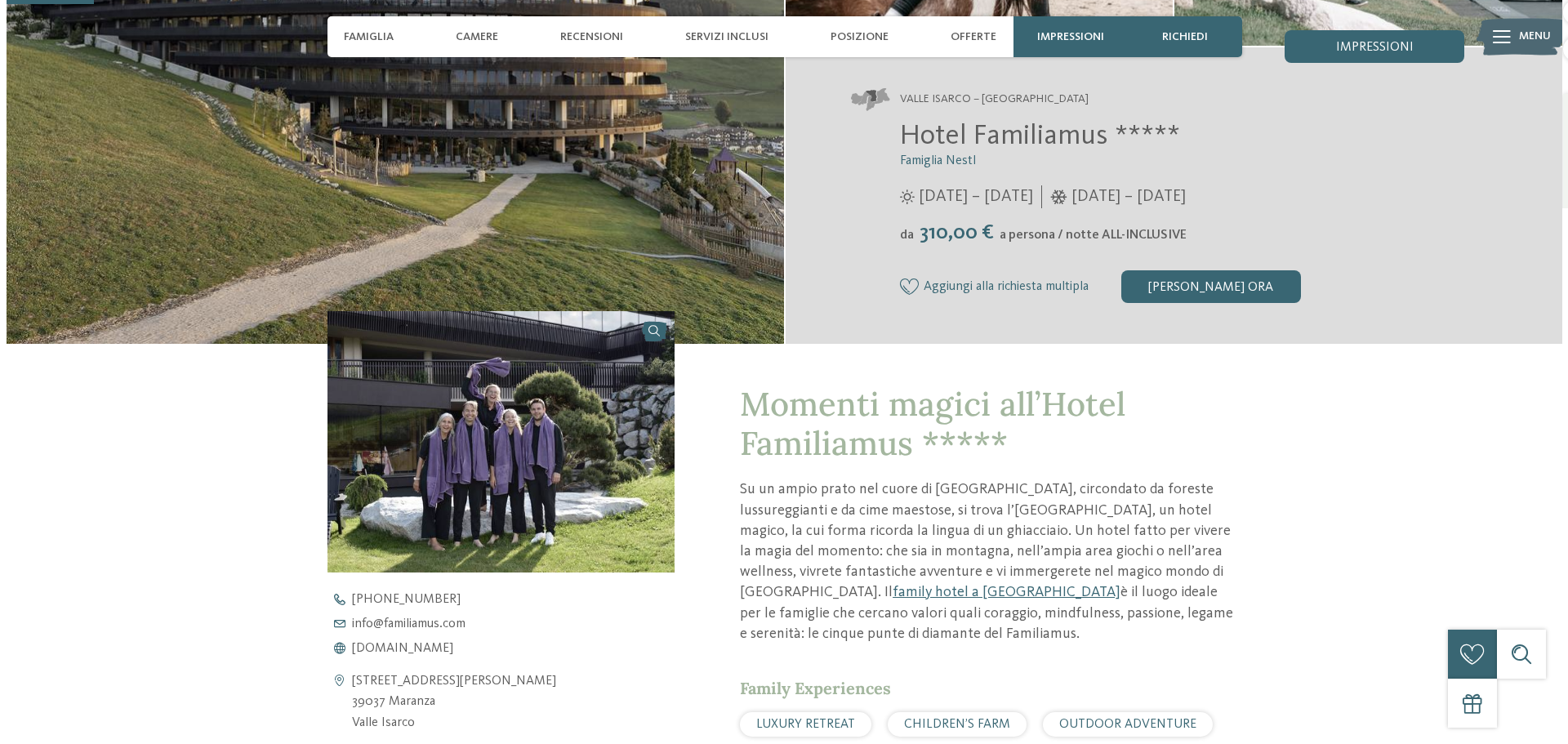
scroll to position [408, 0]
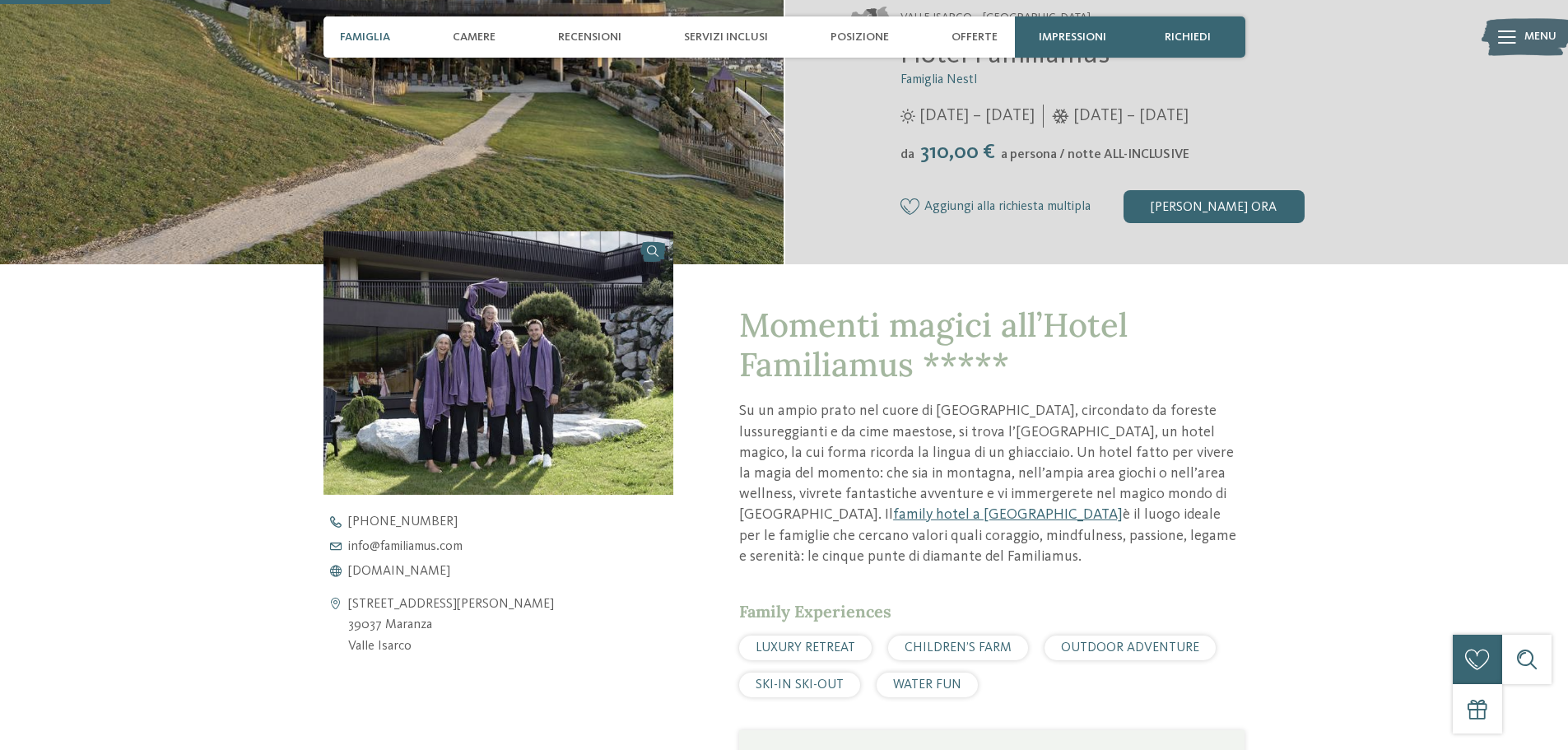
click at [388, 39] on span "Famiglia" at bounding box center [365, 37] width 51 height 14
click at [1516, 36] on icon at bounding box center [1507, 37] width 18 height 13
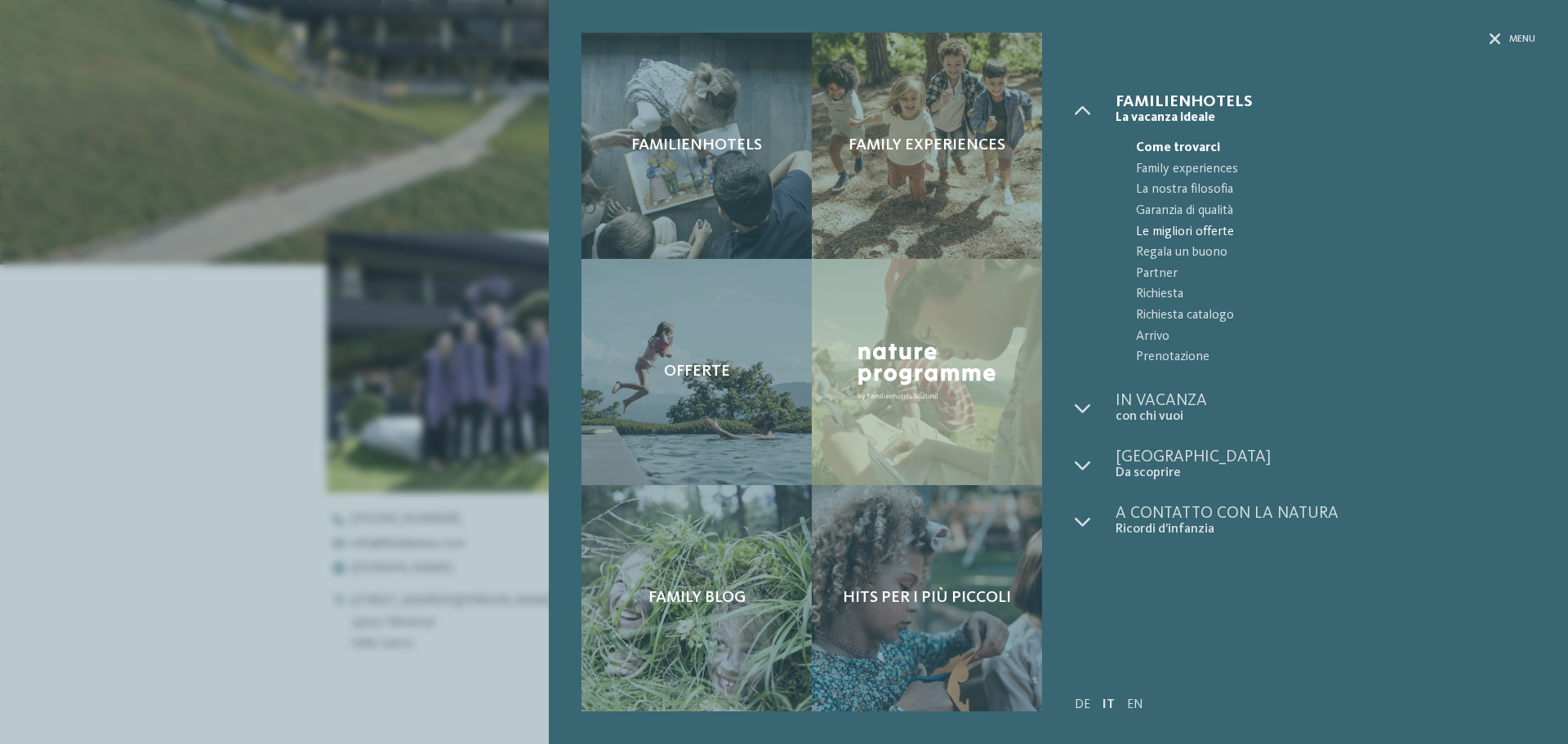
click at [1463, 242] on span "Le migliori offerte" at bounding box center [1335, 233] width 399 height 21
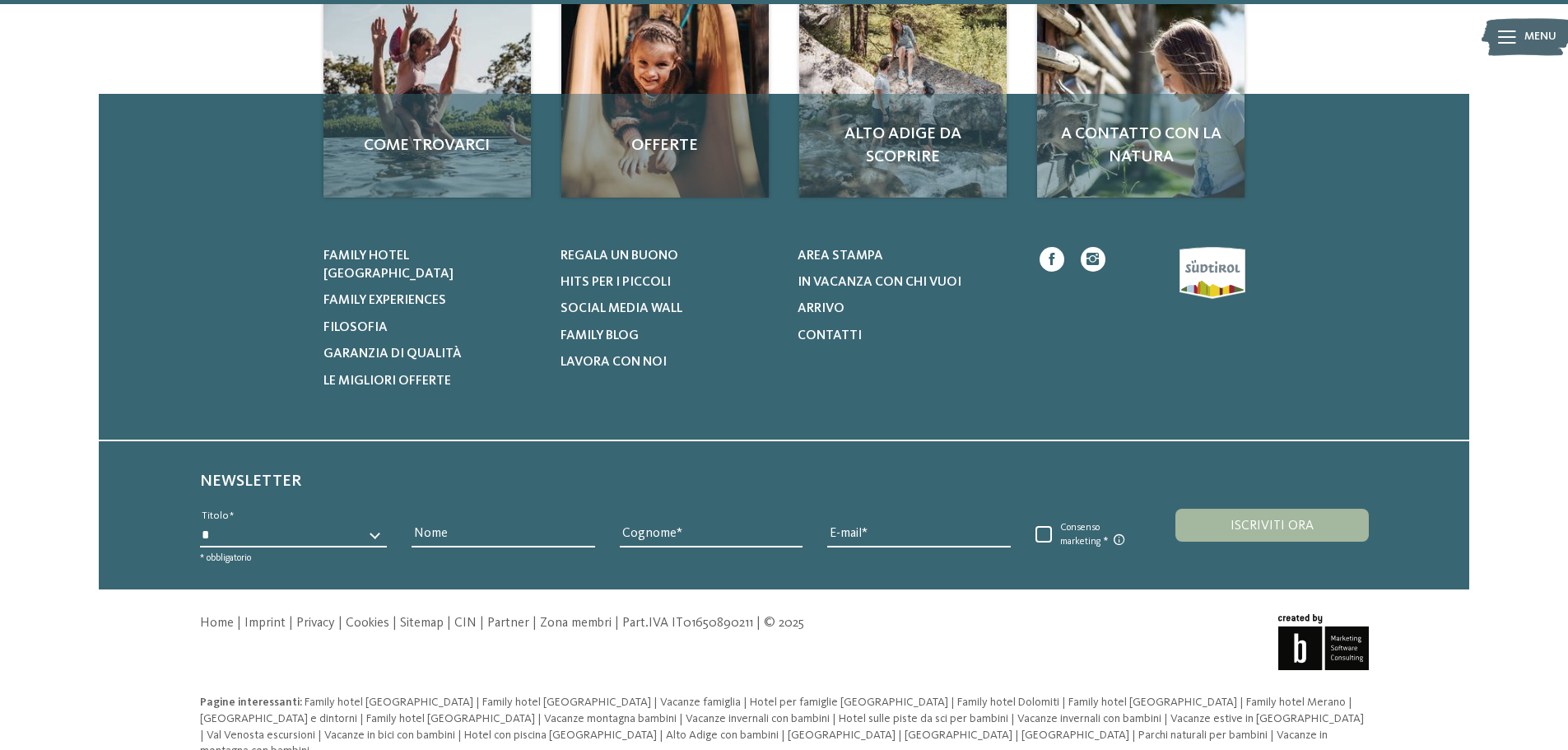
scroll to position [1350, 0]
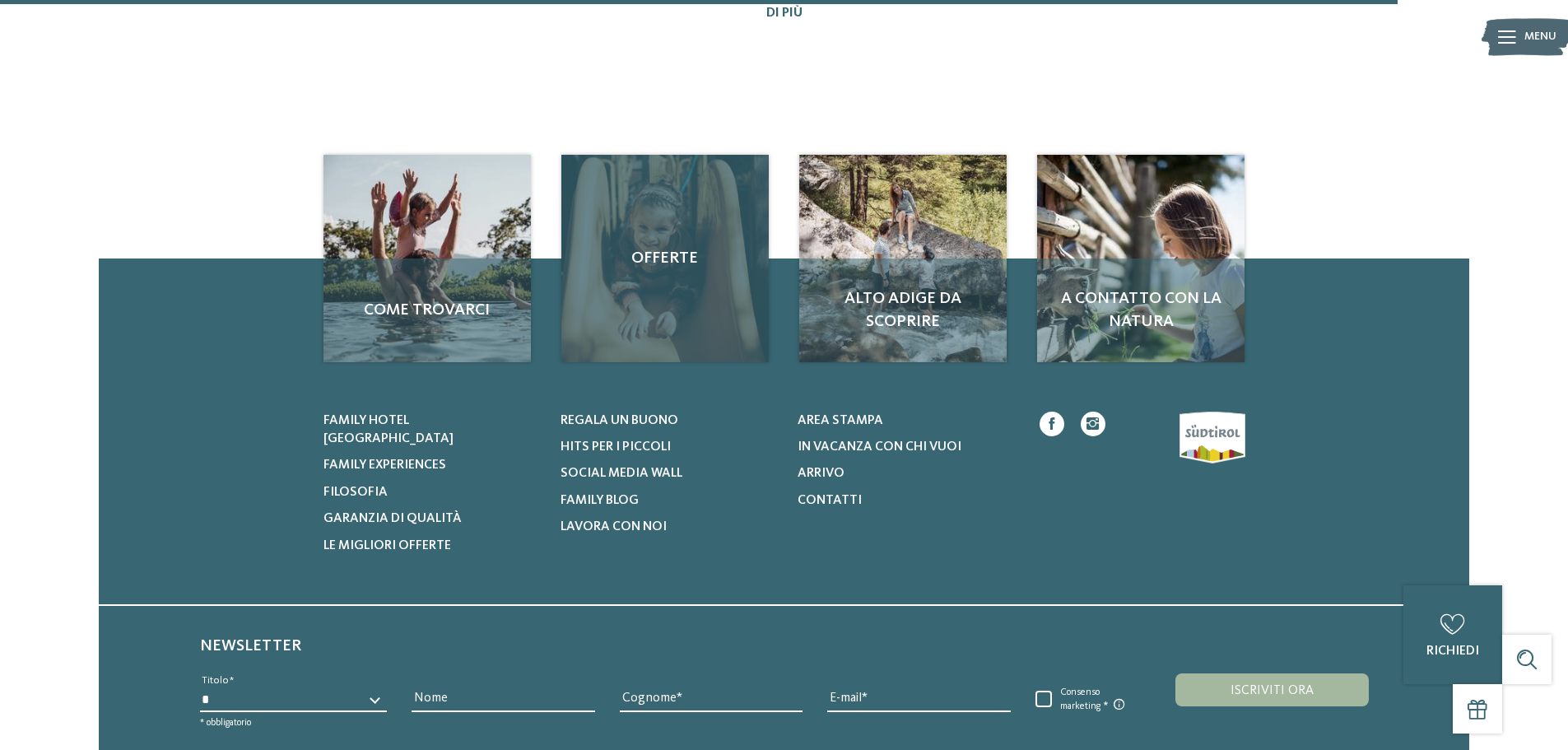
click at [589, 226] on div "Offerte" at bounding box center [665, 258] width 208 height 208
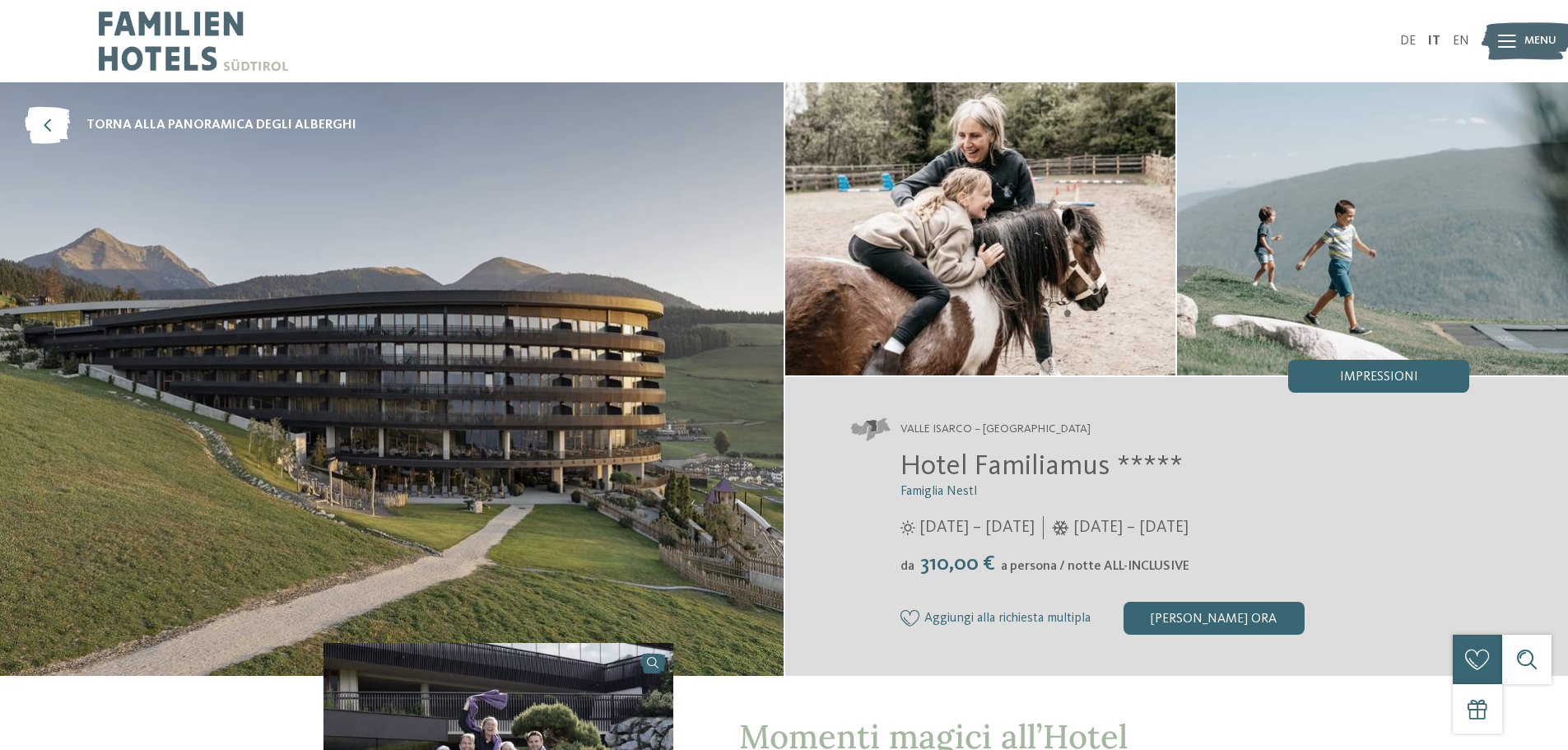
click at [1502, 42] on icon at bounding box center [1507, 41] width 18 height 13
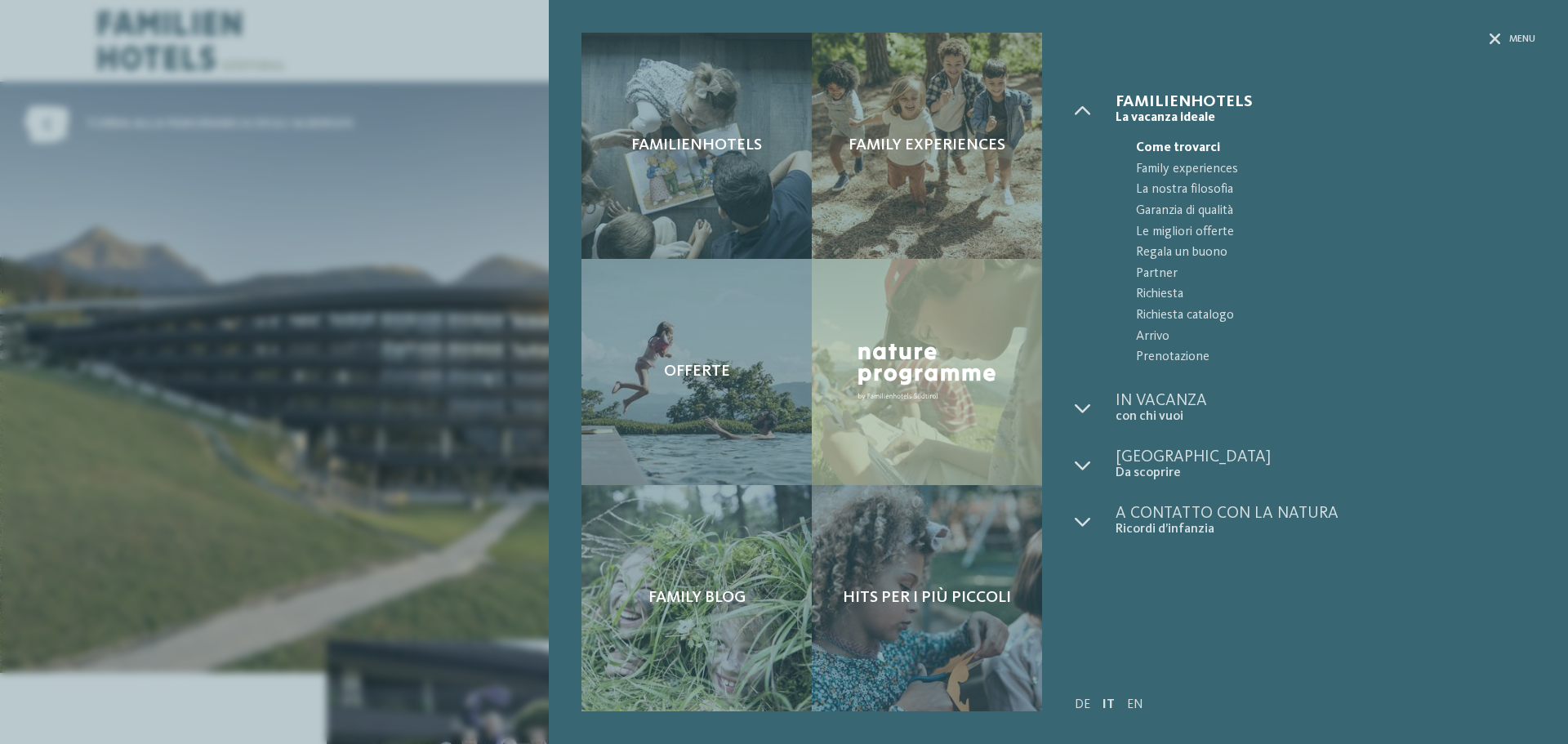
click at [398, 194] on div "Familienhotels Family experiences Offerte" at bounding box center [784, 372] width 1568 height 744
